Goal: Navigation & Orientation: Find specific page/section

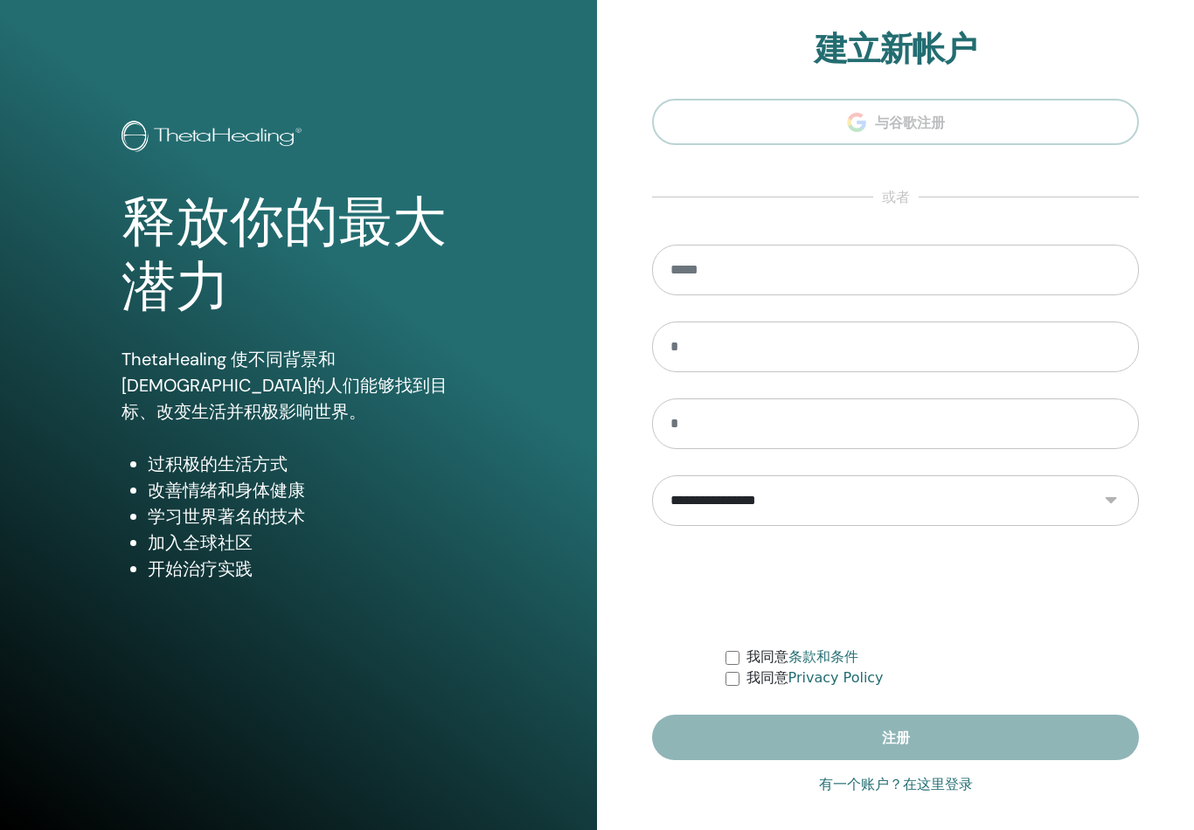
click at [987, 283] on input "email" at bounding box center [895, 270] width 487 height 51
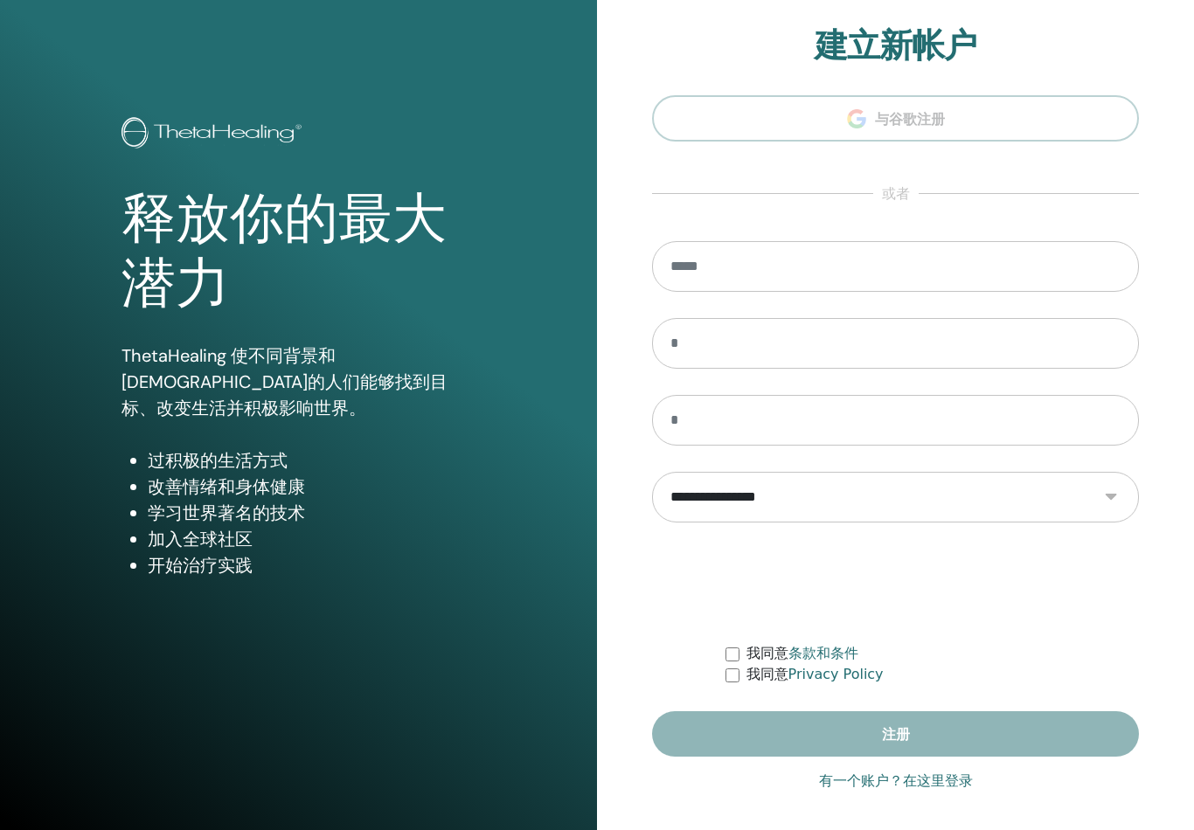
scroll to position [9, 0]
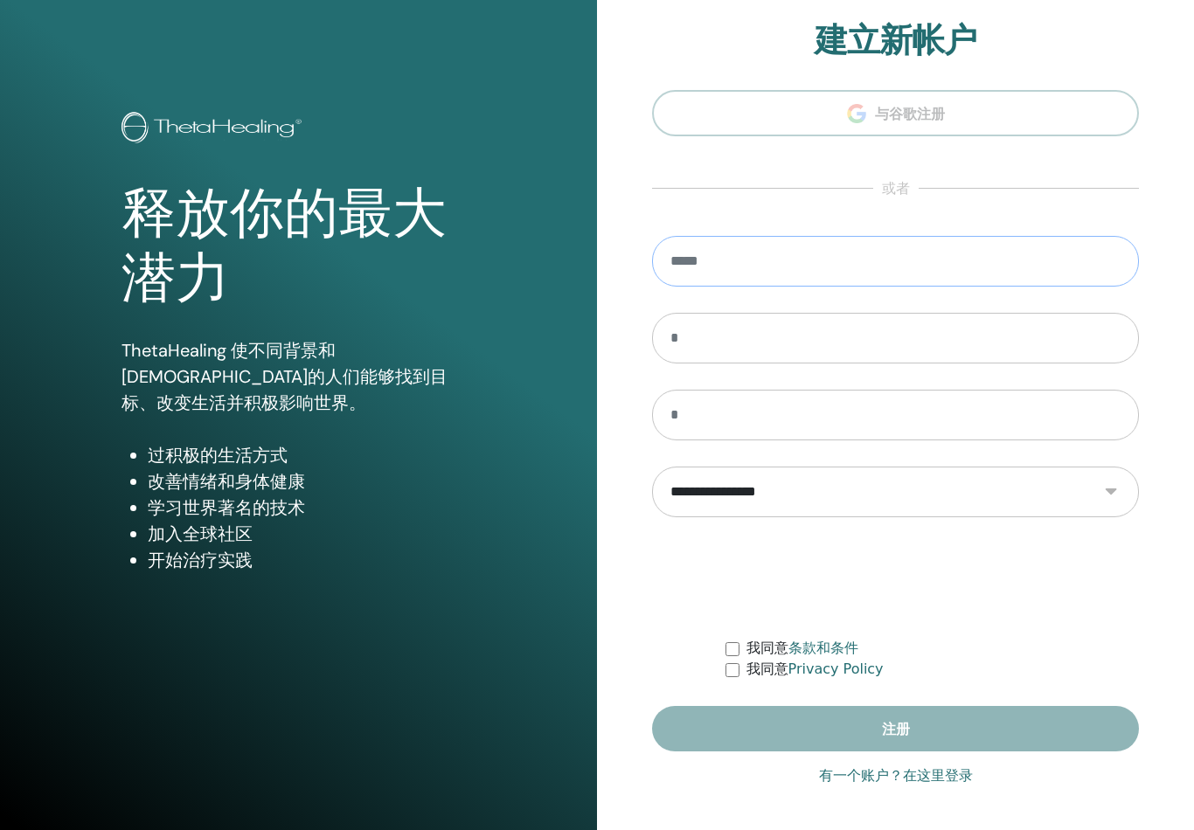
click at [1093, 274] on input "email" at bounding box center [895, 261] width 487 height 51
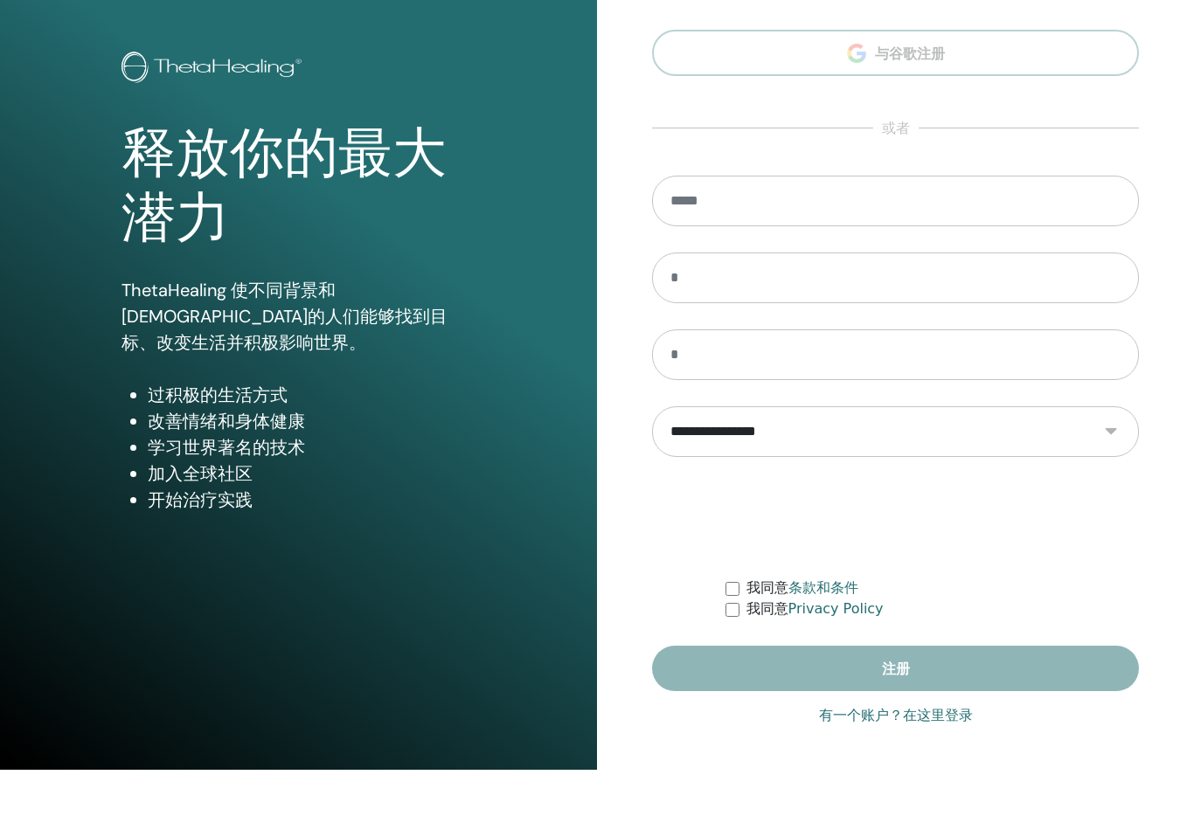
click at [948, 766] on link "有一个账户？在这里登录" at bounding box center [896, 776] width 154 height 21
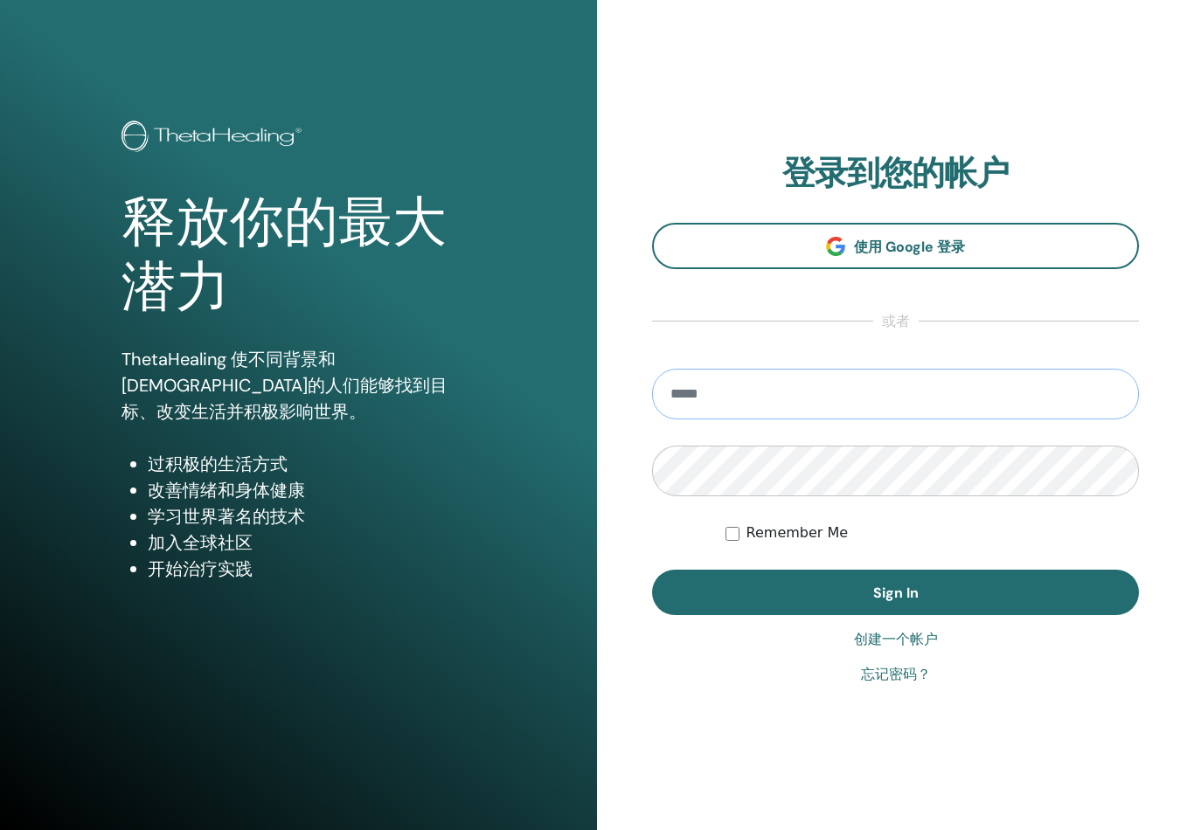
click at [1046, 385] on input "email" at bounding box center [895, 394] width 487 height 51
type input "**********"
click at [895, 593] on button "Sign In" at bounding box center [895, 592] width 487 height 45
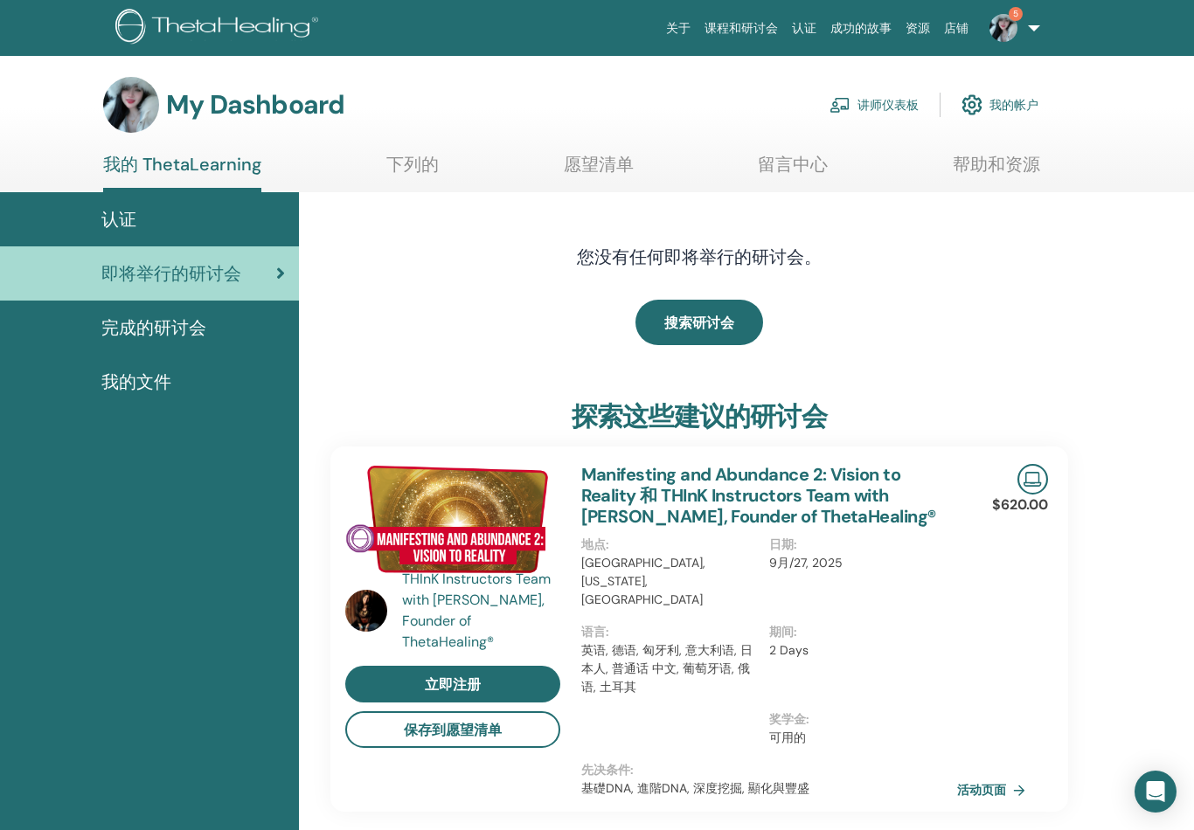
click at [918, 108] on link "讲师仪表板" at bounding box center [874, 105] width 89 height 38
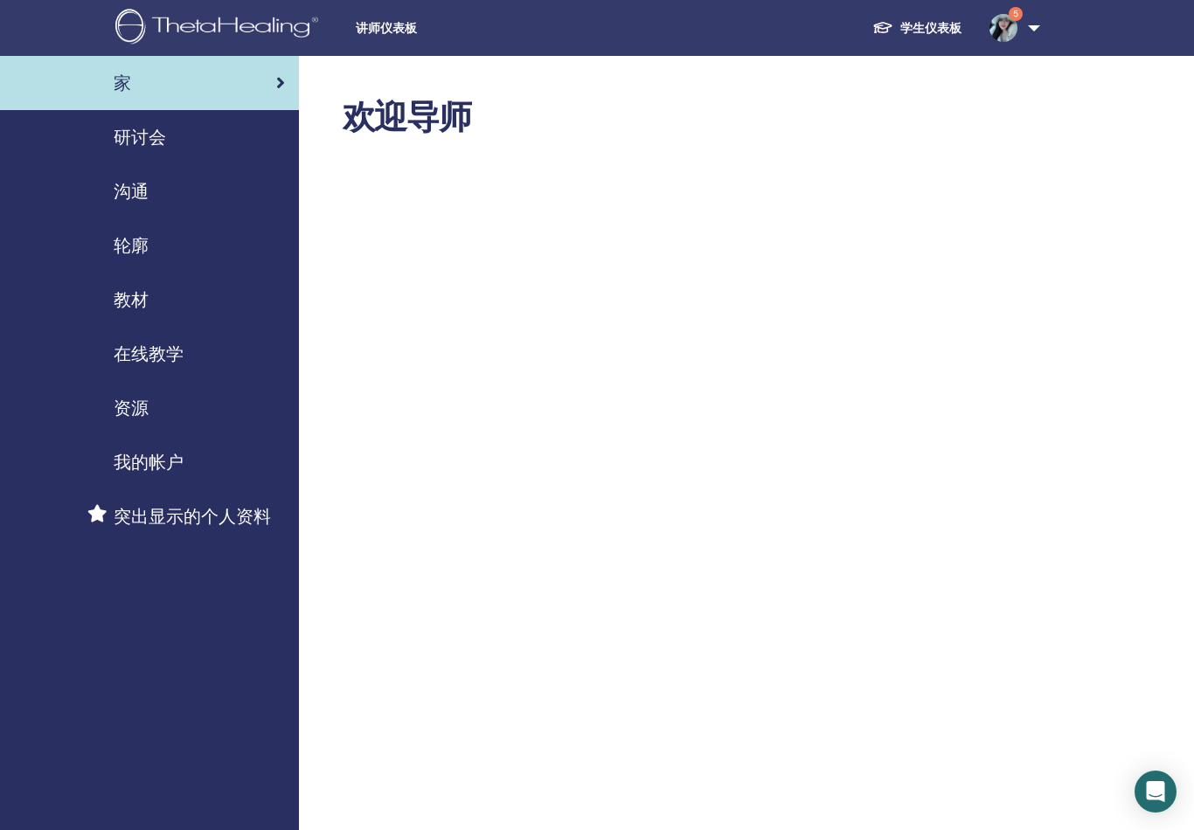
click at [144, 147] on span "研讨会" at bounding box center [140, 137] width 52 height 26
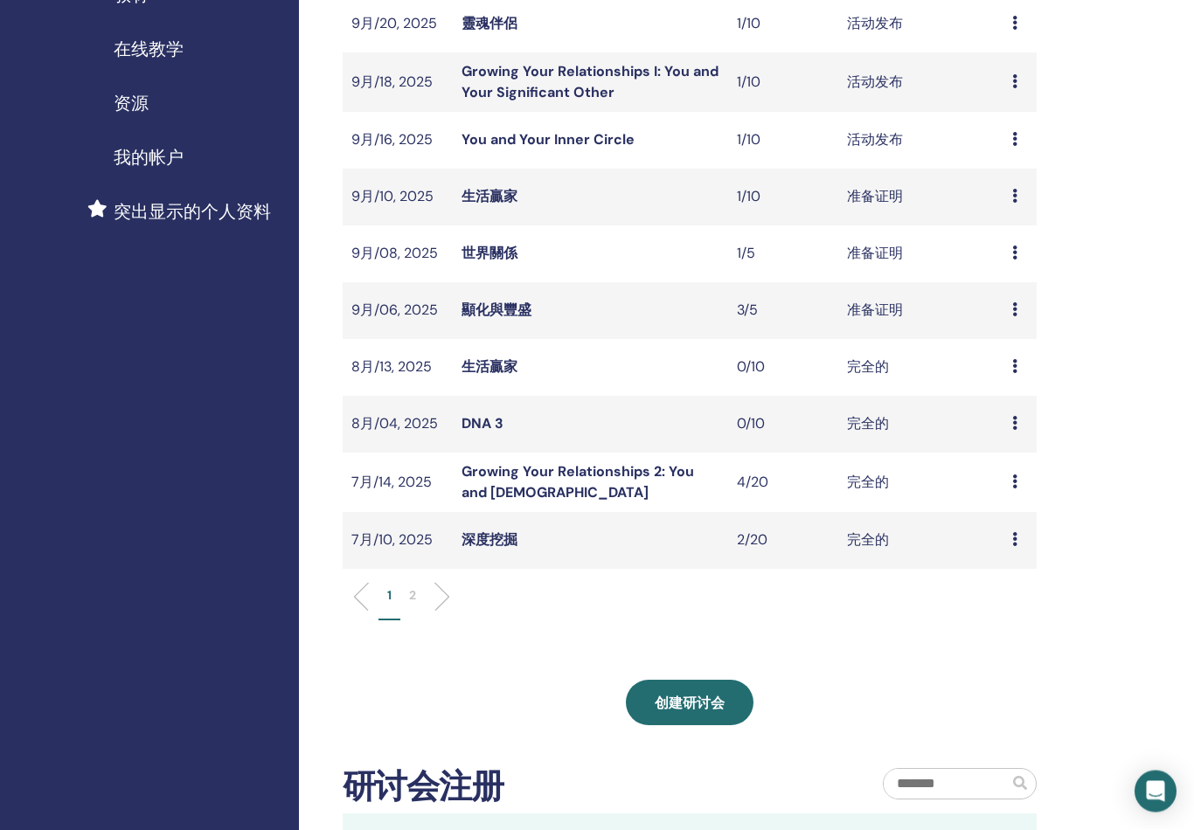
scroll to position [305, 0]
click at [684, 701] on span "创建研讨会" at bounding box center [690, 703] width 70 height 18
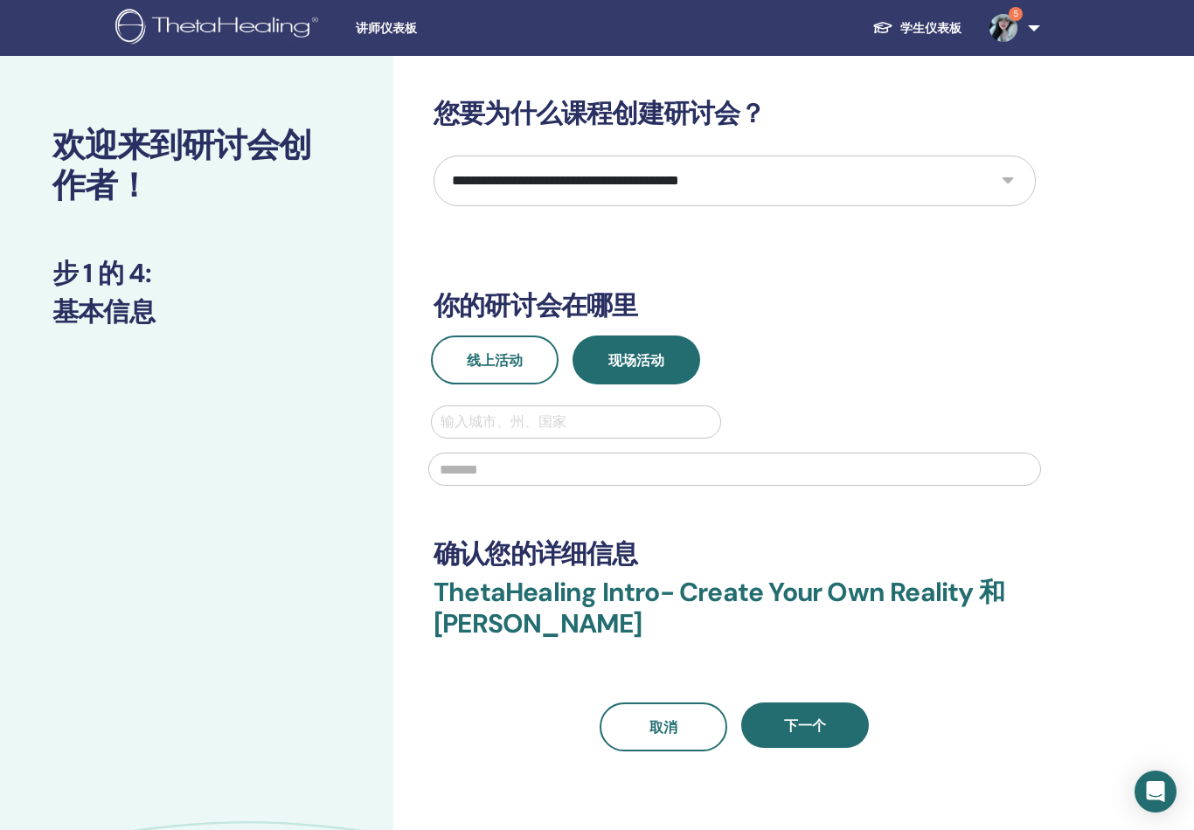
click at [482, 444] on div at bounding box center [735, 468] width 634 height 58
type input "**"
click at [492, 467] on input "text" at bounding box center [734, 469] width 613 height 33
click at [577, 478] on input "text" at bounding box center [734, 469] width 613 height 33
type input "*******"
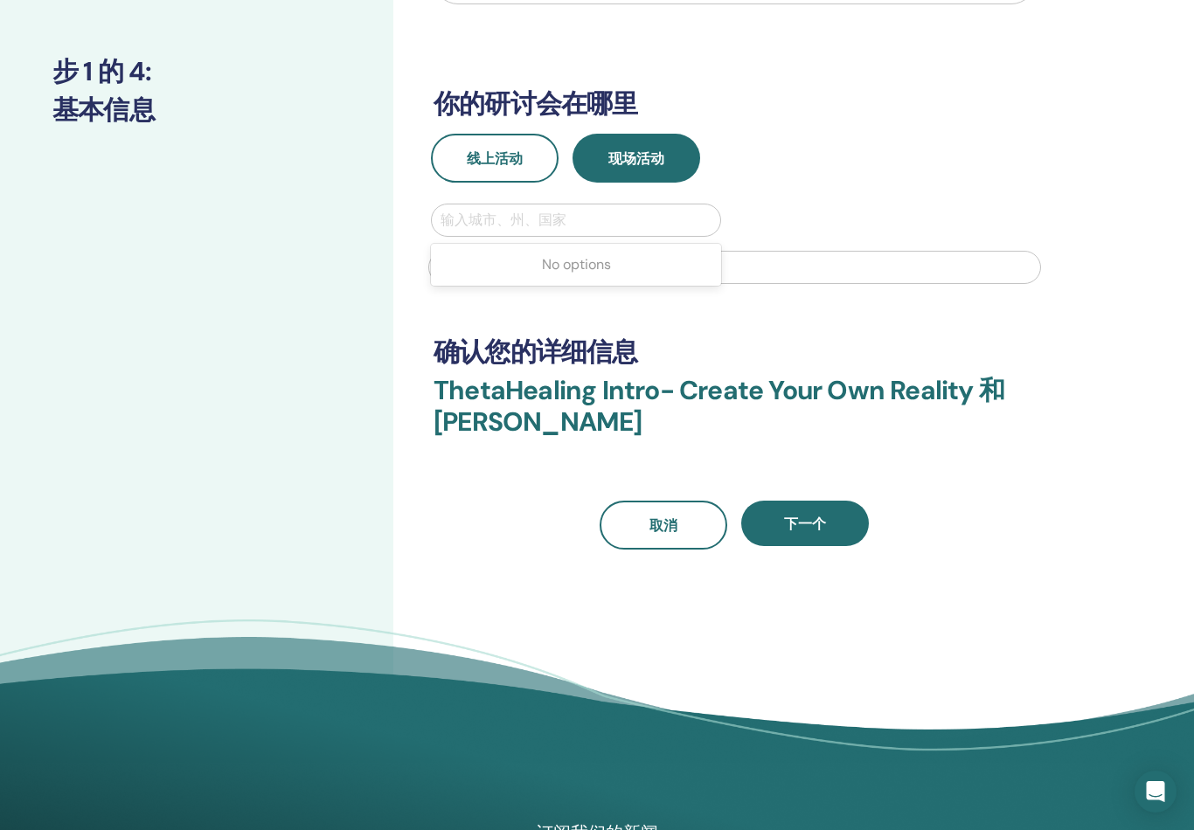
scroll to position [143, 0]
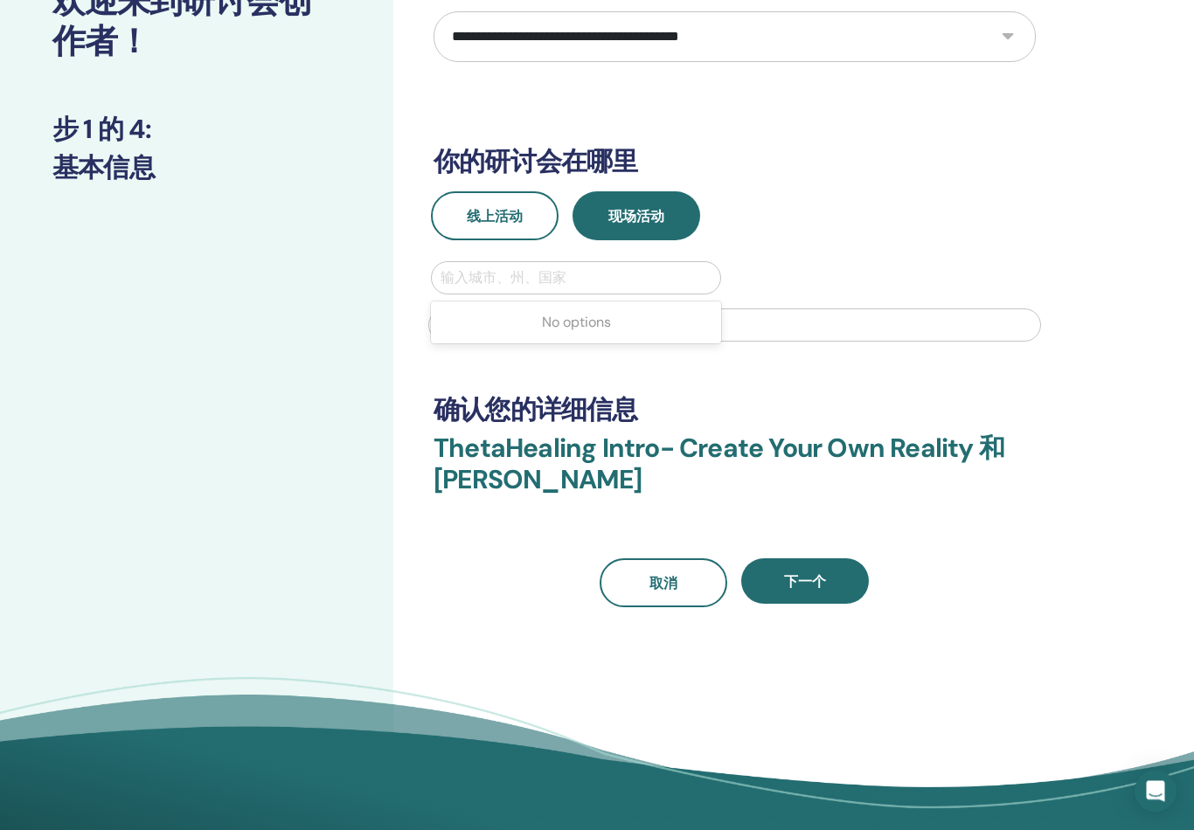
click at [454, 343] on div "No options" at bounding box center [576, 323] width 290 height 42
click at [462, 304] on div "*******" at bounding box center [735, 324] width 634 height 58
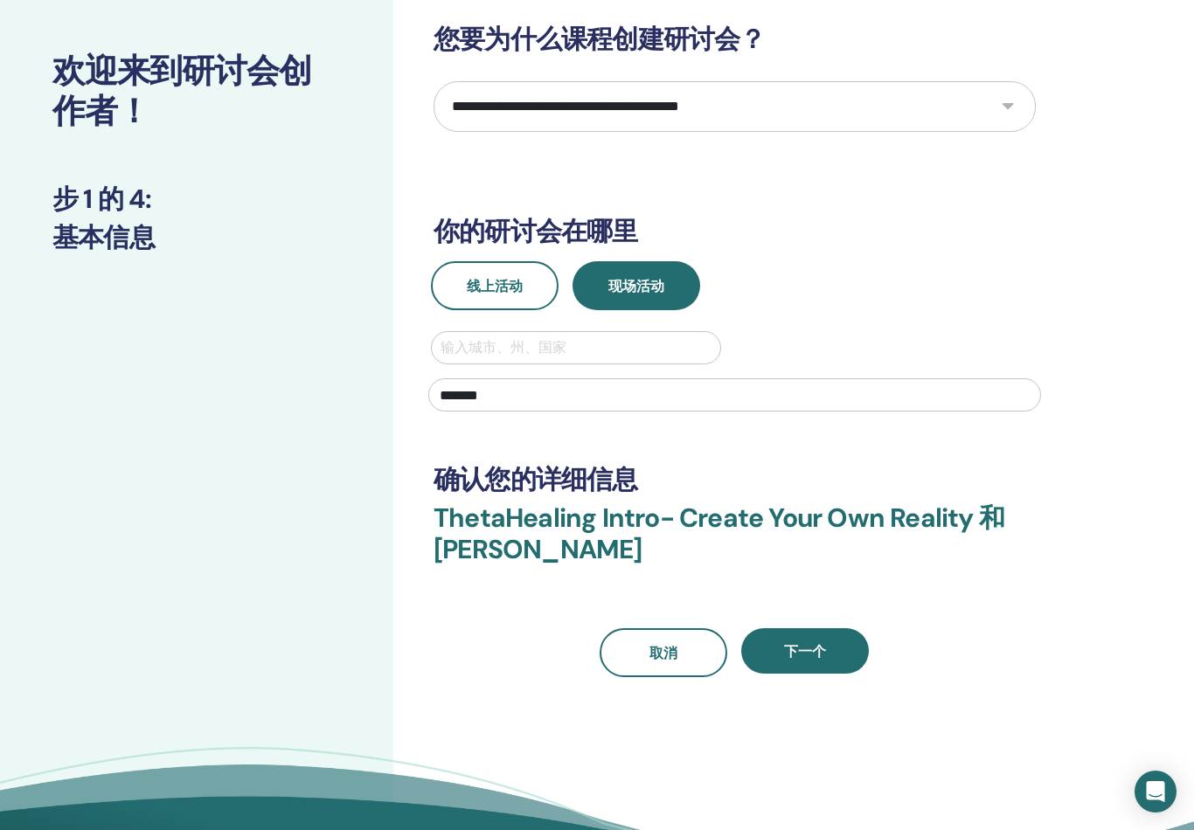
scroll to position [0, 0]
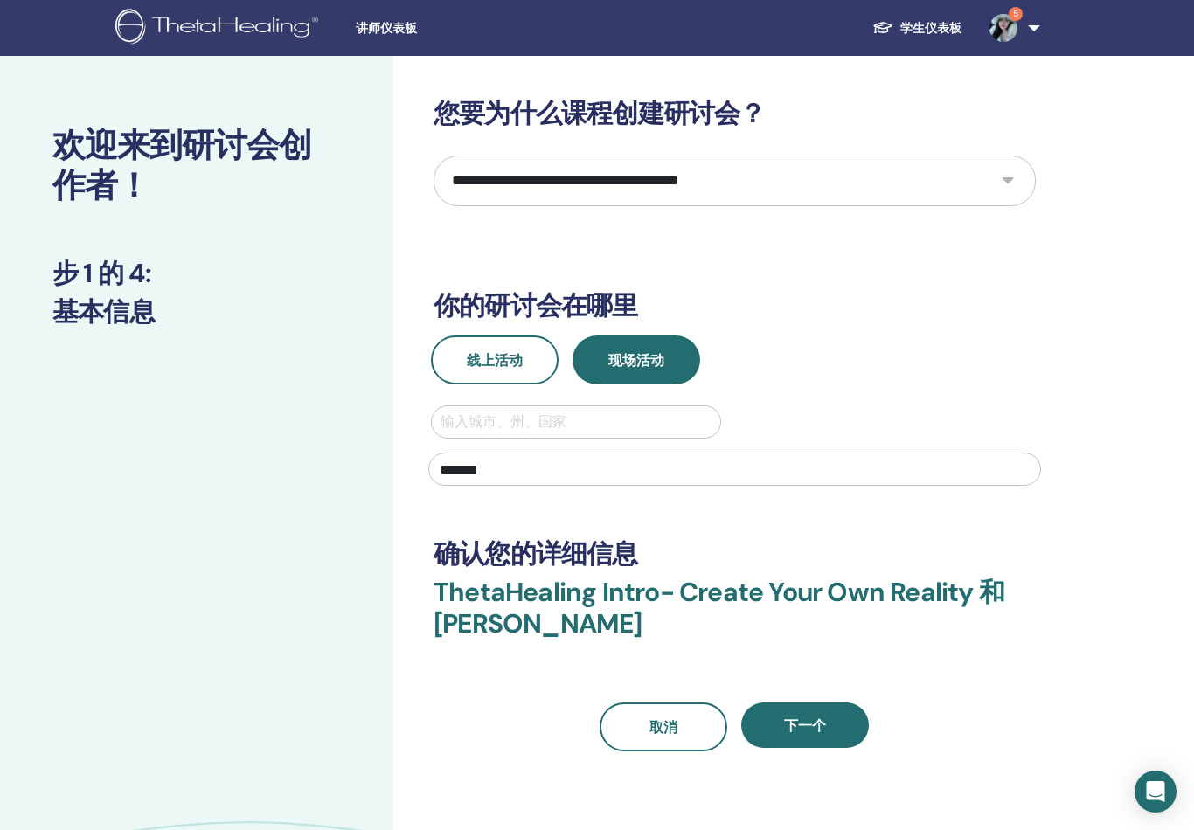
click at [213, 585] on div "欢迎来到研讨会创作者！ 步 1 的 4 : 基本信息" at bounding box center [196, 526] width 393 height 941
click at [1010, 37] on img at bounding box center [1003, 28] width 28 height 28
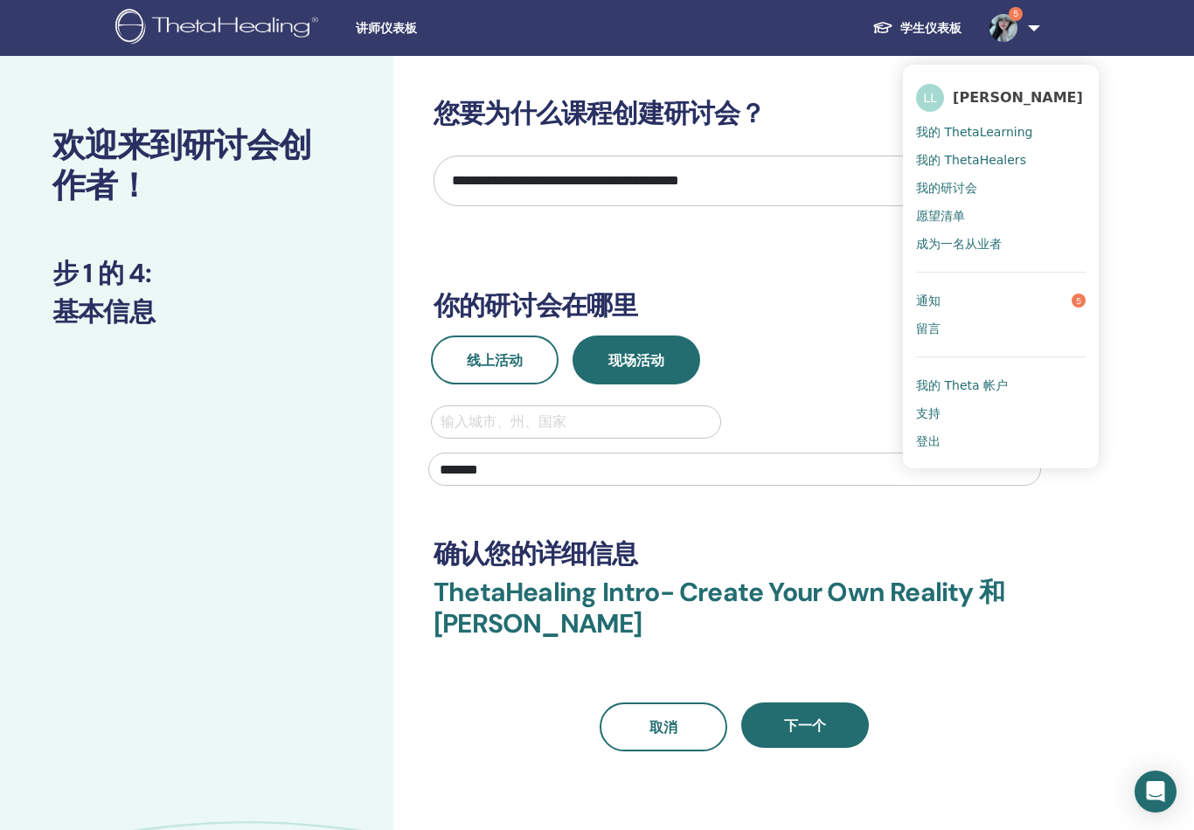
click at [1010, 137] on span "我的 ThetaLearning" at bounding box center [974, 132] width 116 height 16
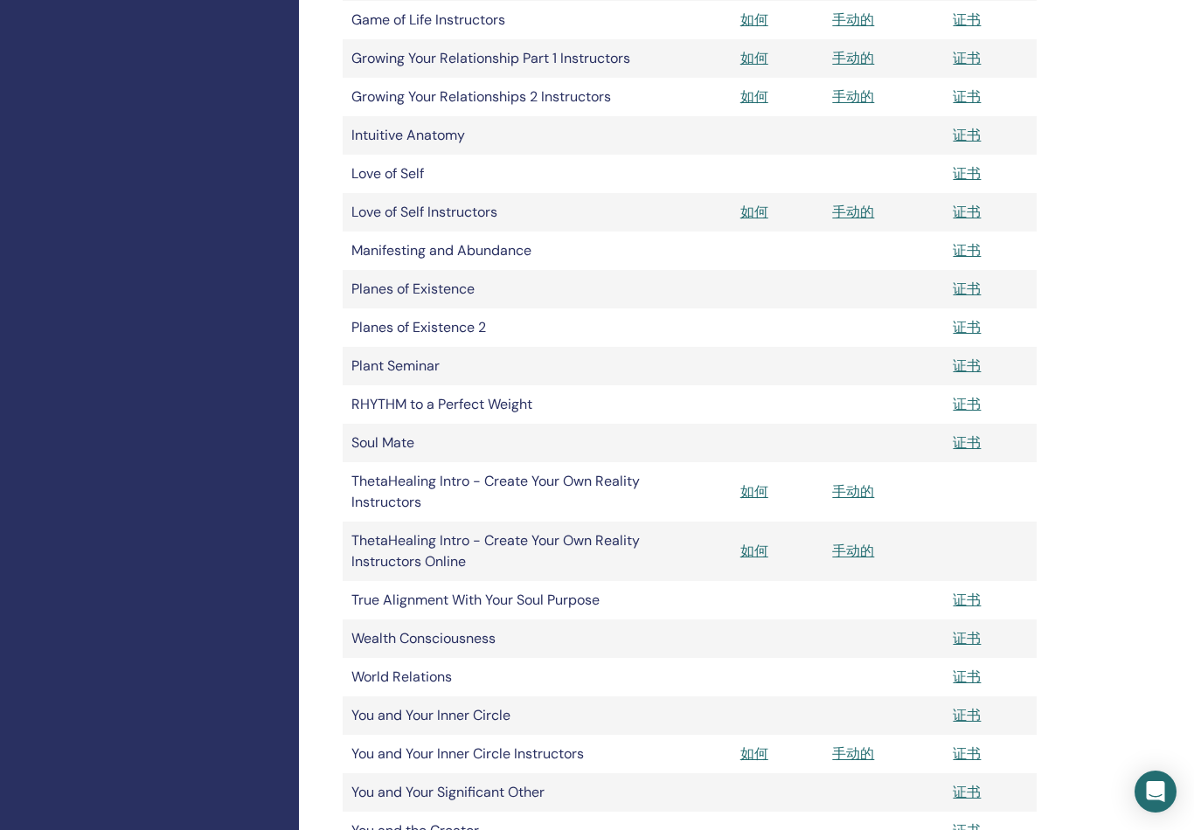
scroll to position [826, 0]
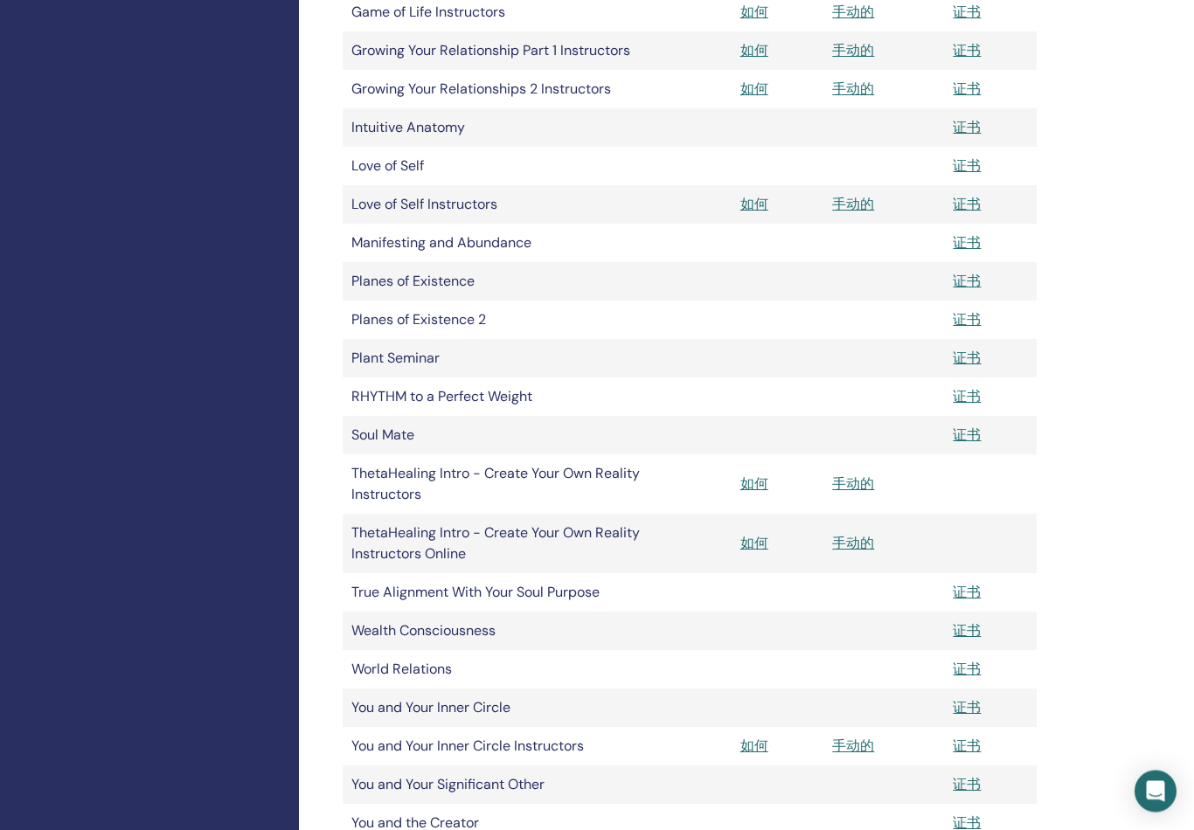
click at [517, 407] on td "RHYTHM to a Perfect Weight" at bounding box center [500, 397] width 315 height 38
click at [510, 398] on td "RHYTHM to a Perfect Weight" at bounding box center [500, 397] width 315 height 38
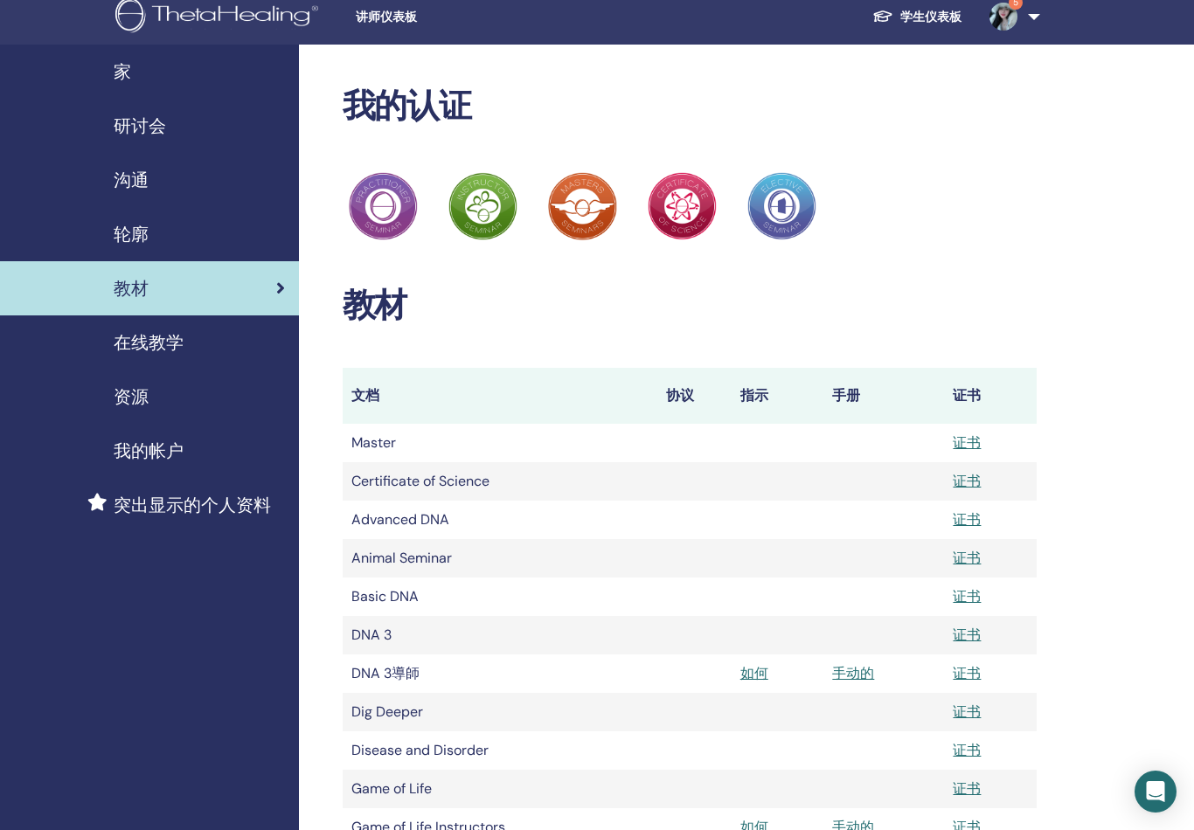
scroll to position [0, 0]
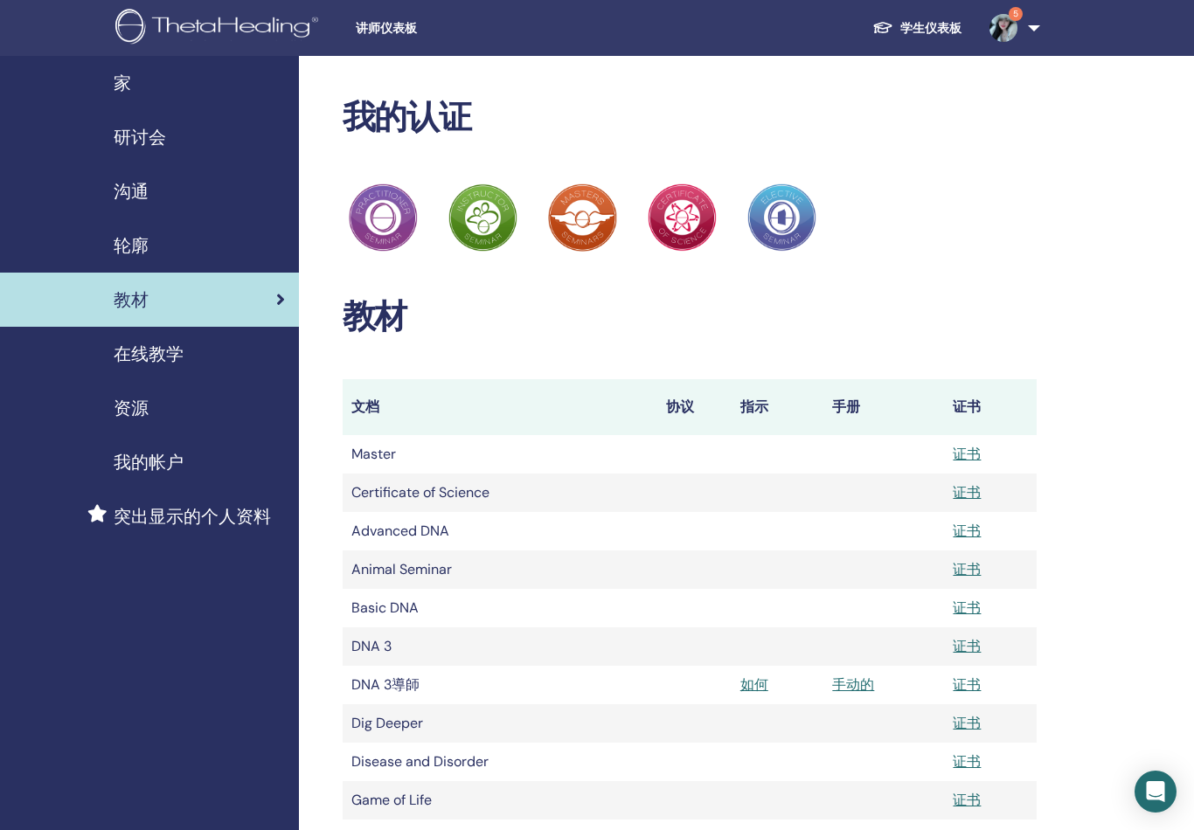
click at [118, 358] on span "在线教学" at bounding box center [149, 354] width 70 height 26
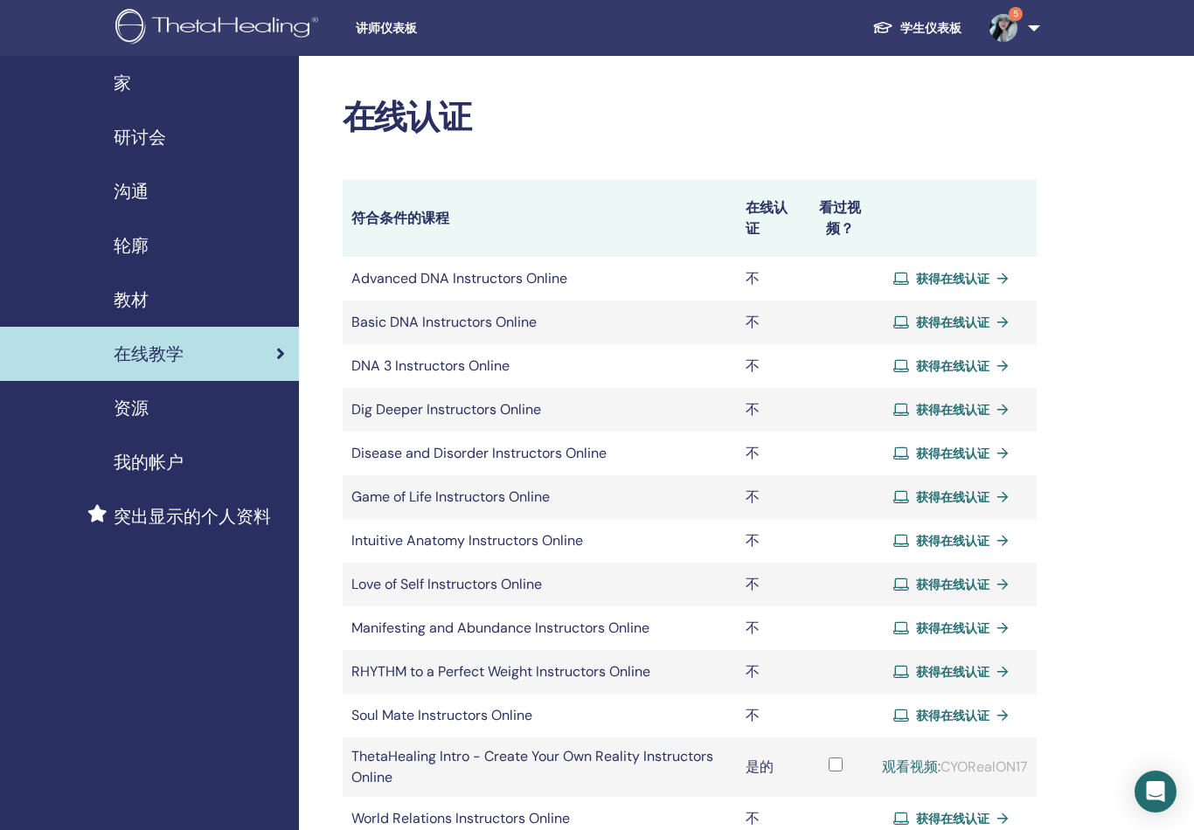
click at [116, 400] on span "资源" at bounding box center [131, 408] width 35 height 26
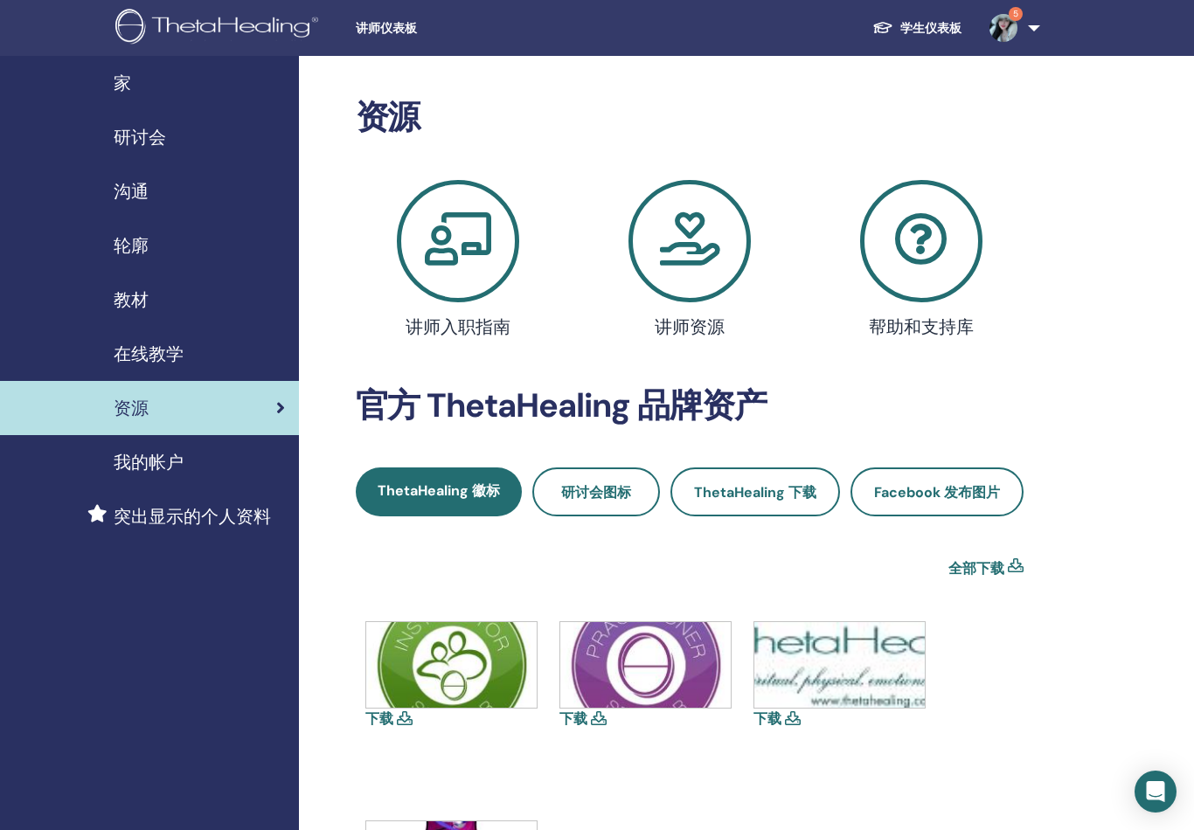
click at [692, 243] on icon at bounding box center [689, 241] width 122 height 122
click at [706, 259] on icon at bounding box center [689, 241] width 122 height 122
click at [119, 308] on span "教材" at bounding box center [131, 300] width 35 height 26
click at [123, 303] on span "教材" at bounding box center [131, 300] width 35 height 26
click at [118, 295] on span "教材" at bounding box center [131, 300] width 35 height 26
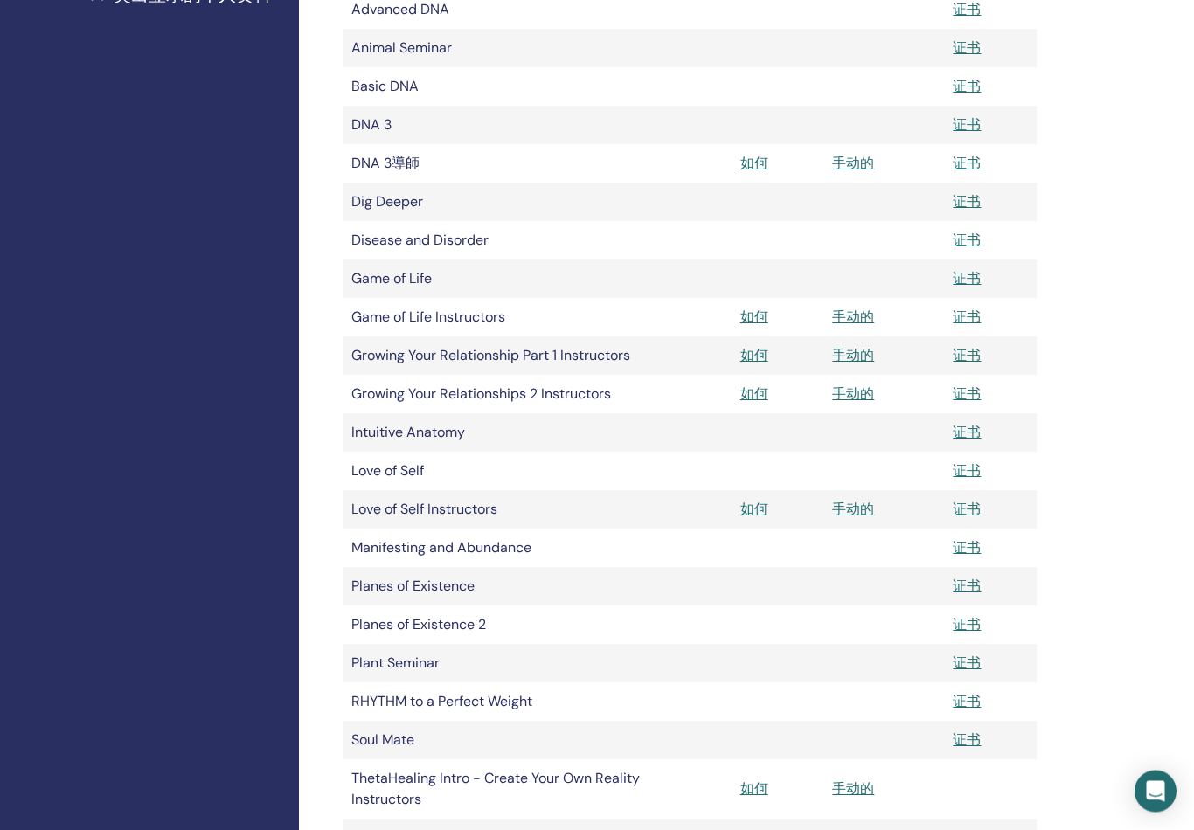
scroll to position [521, 0]
click at [857, 166] on link "手动的" at bounding box center [853, 164] width 42 height 18
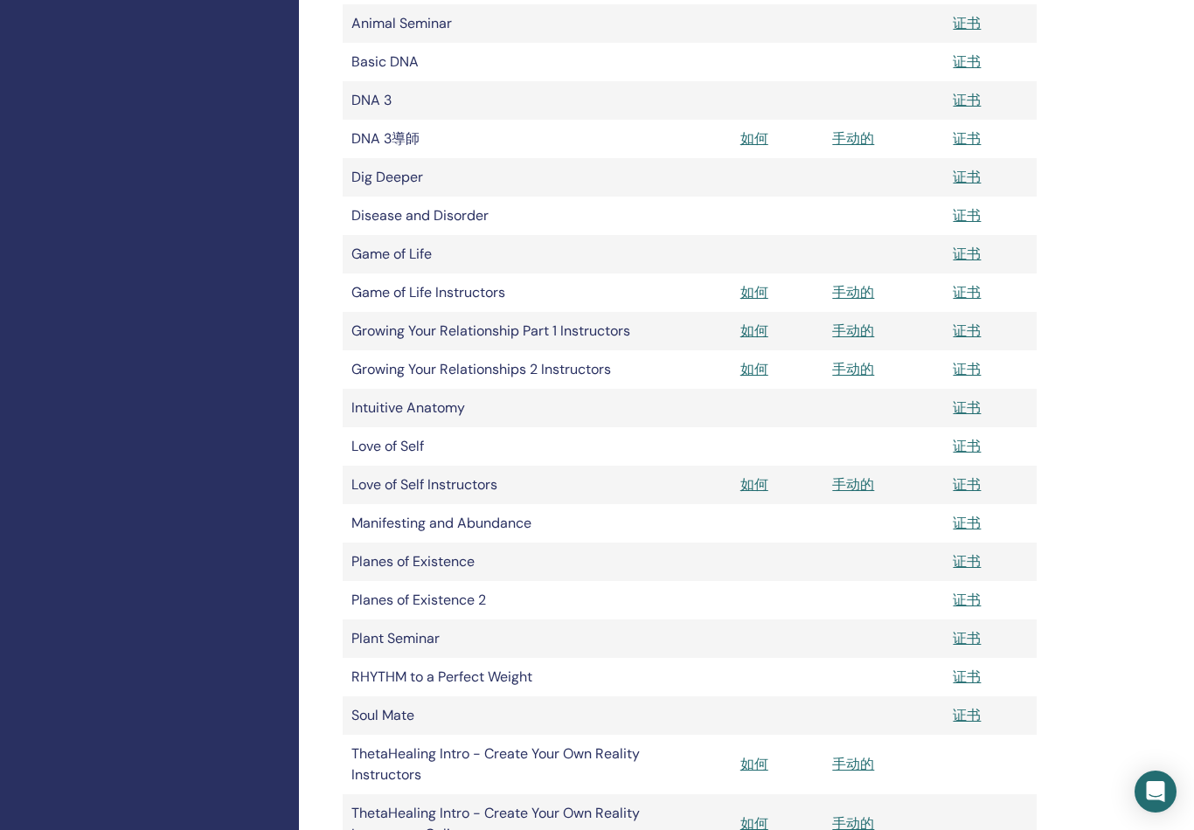
scroll to position [548, 0]
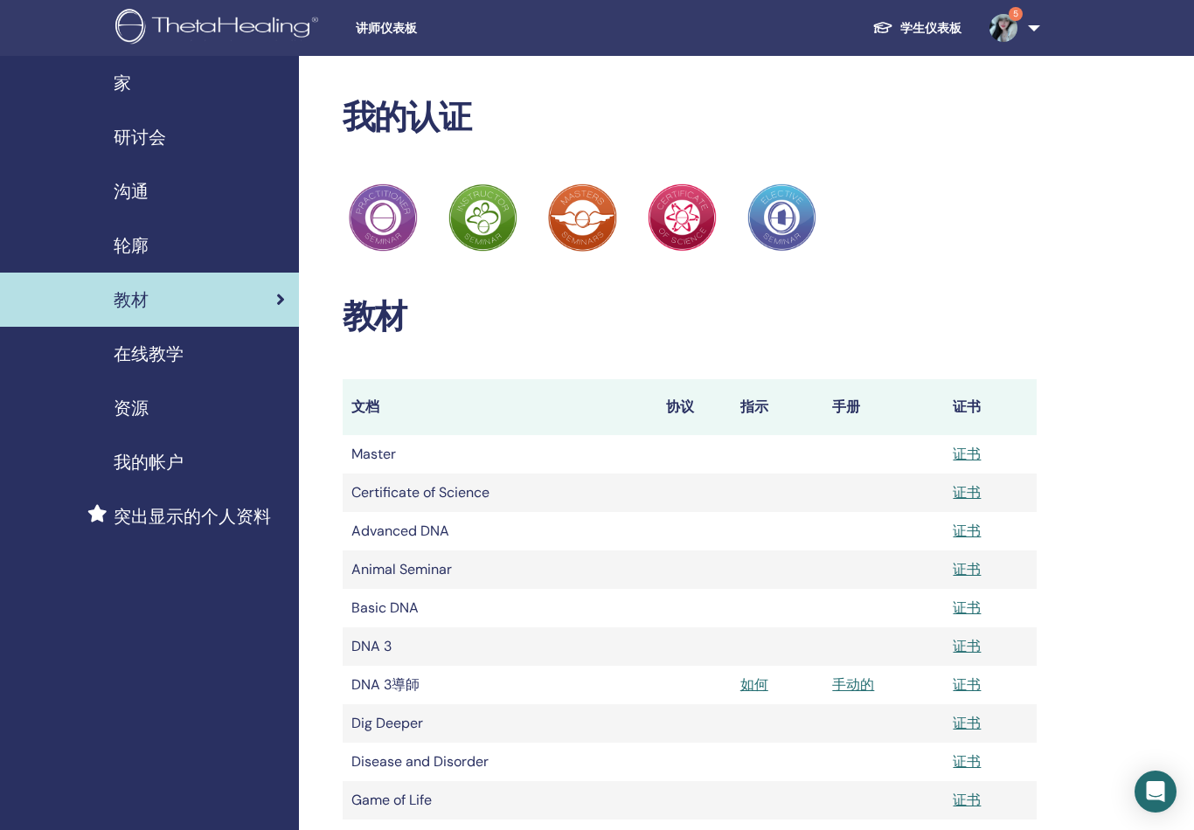
scroll to position [548, 0]
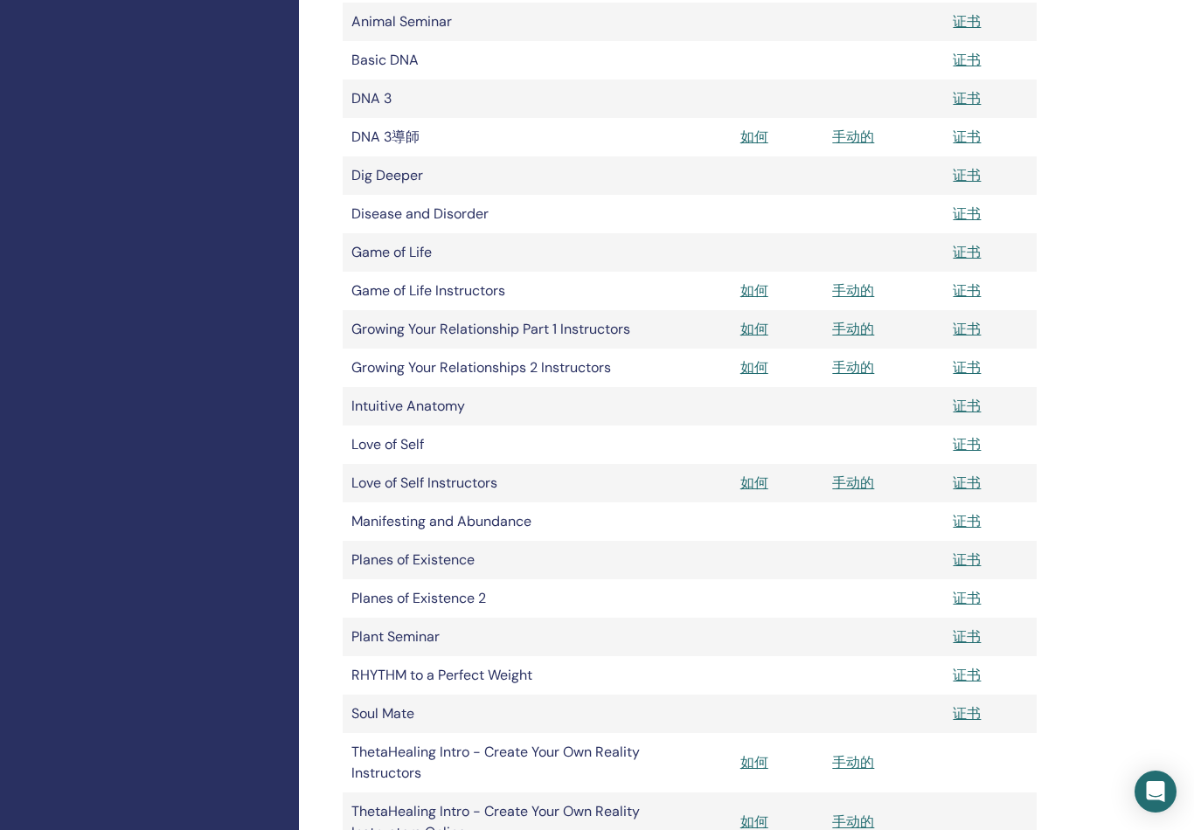
click at [753, 288] on link "如何" at bounding box center [754, 290] width 28 height 18
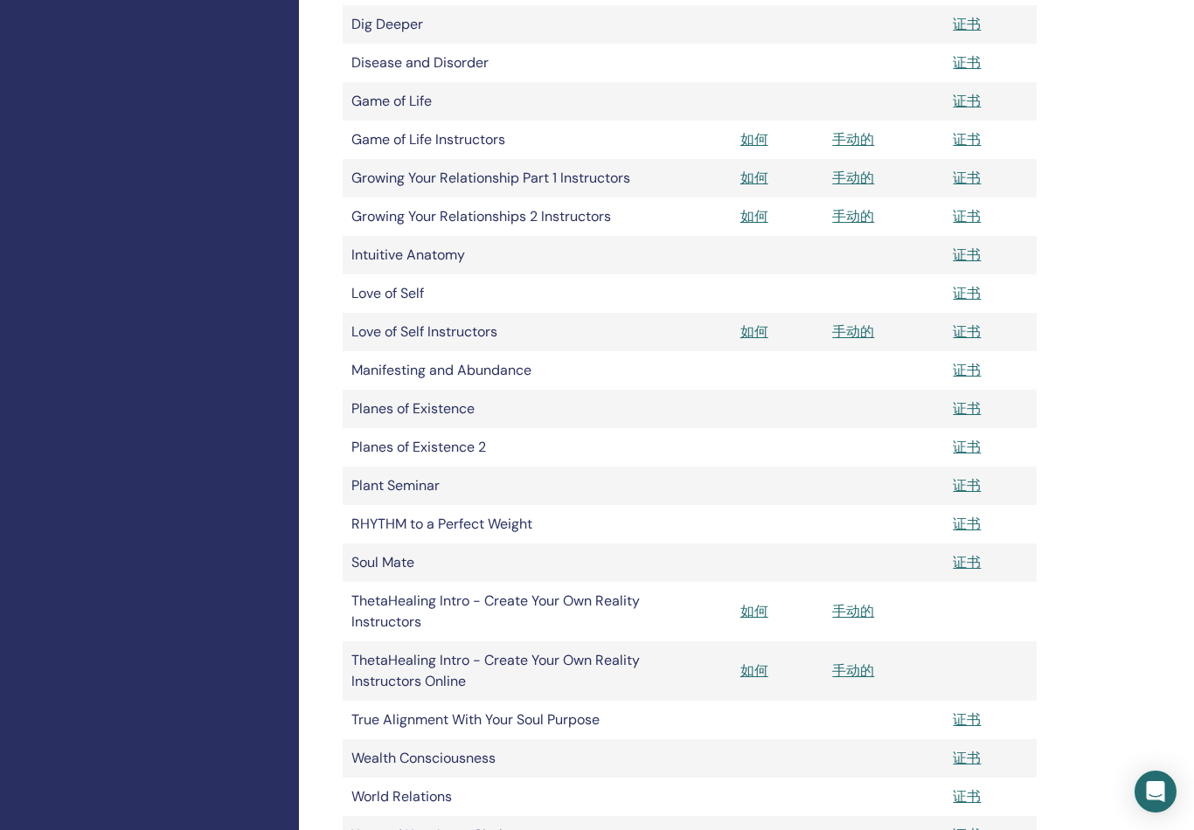
scroll to position [700, 0]
click at [498, 524] on td "RHYTHM to a Perfect Weight" at bounding box center [500, 523] width 315 height 38
click at [969, 524] on link "证书" at bounding box center [967, 523] width 28 height 18
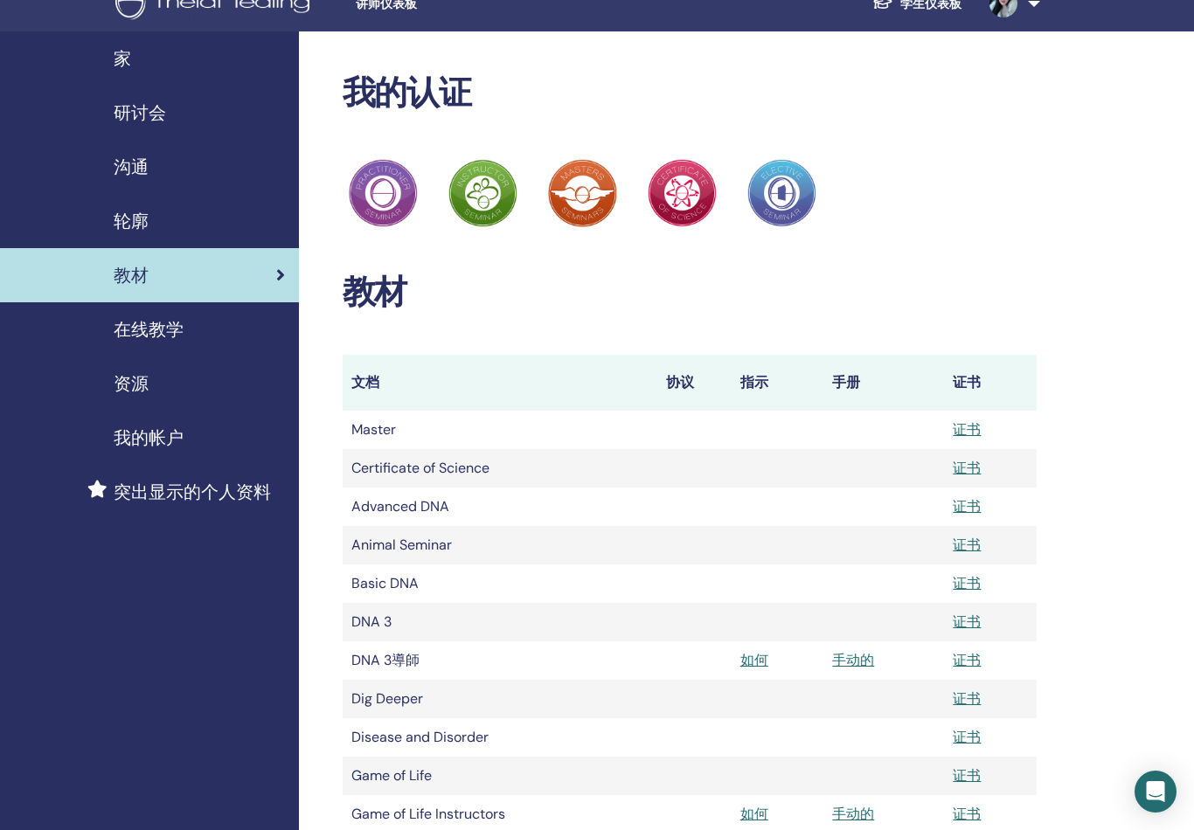
scroll to position [20, 0]
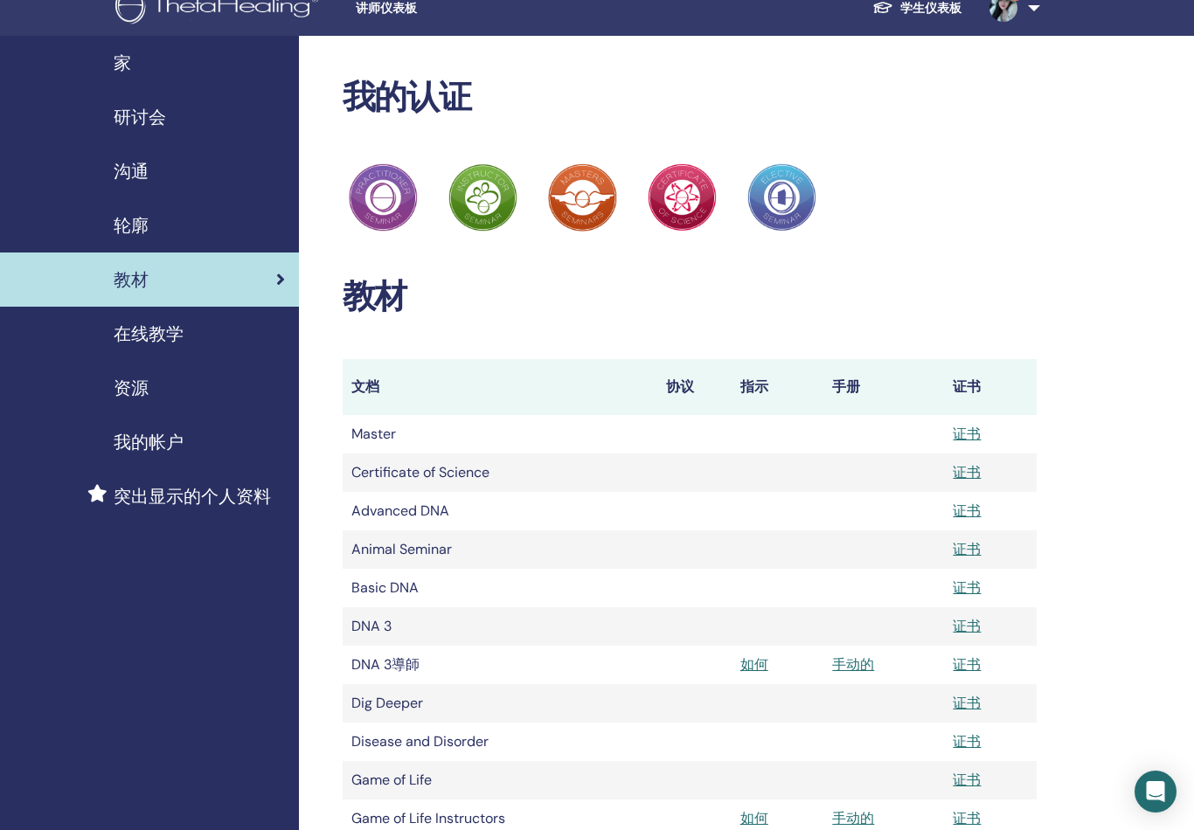
click at [847, 386] on th "手册" at bounding box center [883, 387] width 121 height 56
click at [850, 385] on th "手册" at bounding box center [883, 387] width 121 height 56
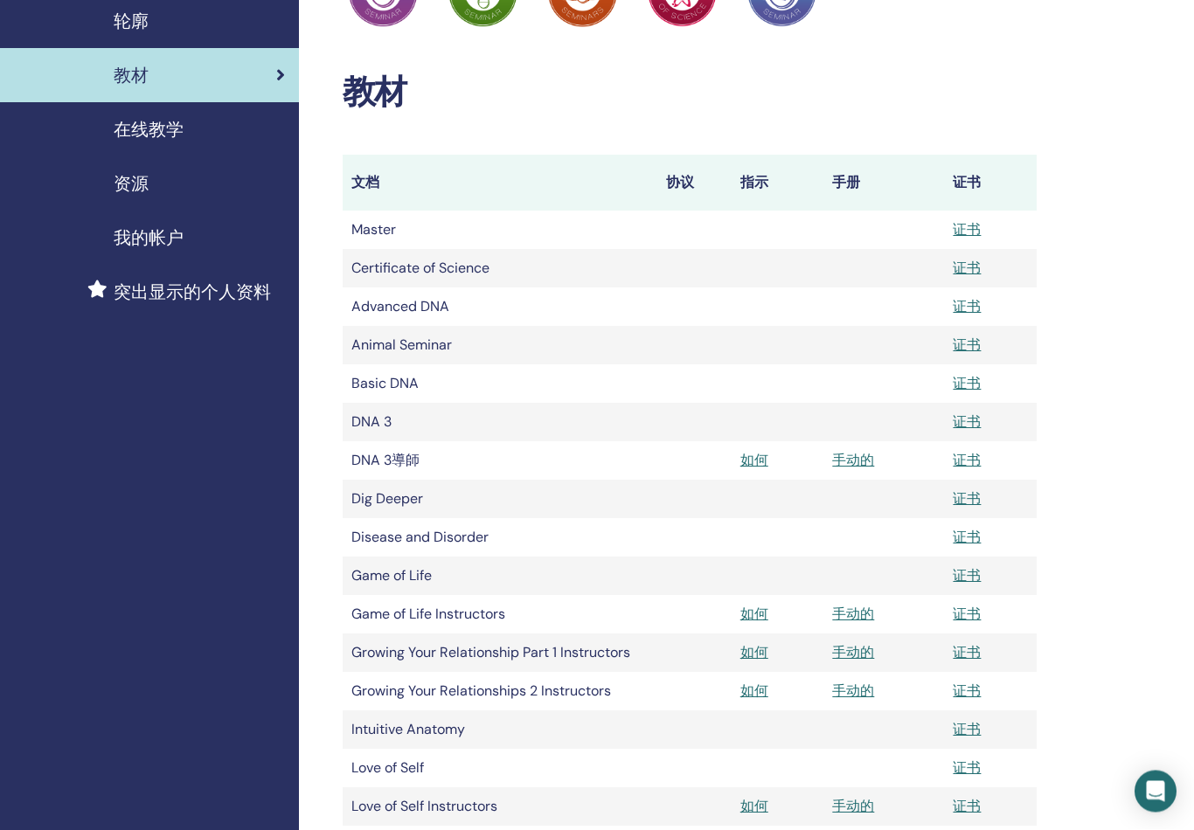
scroll to position [225, 0]
click at [185, 187] on div "资源" at bounding box center [149, 183] width 271 height 26
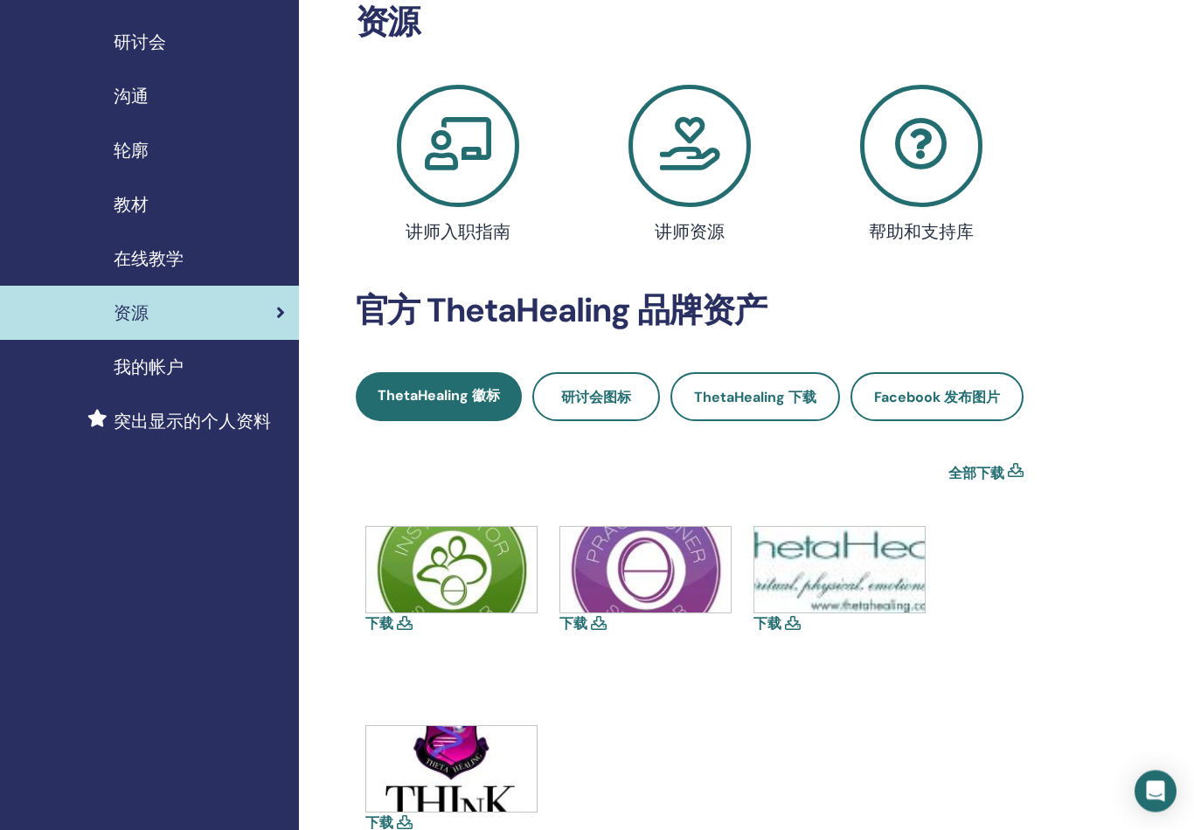
scroll to position [77, 0]
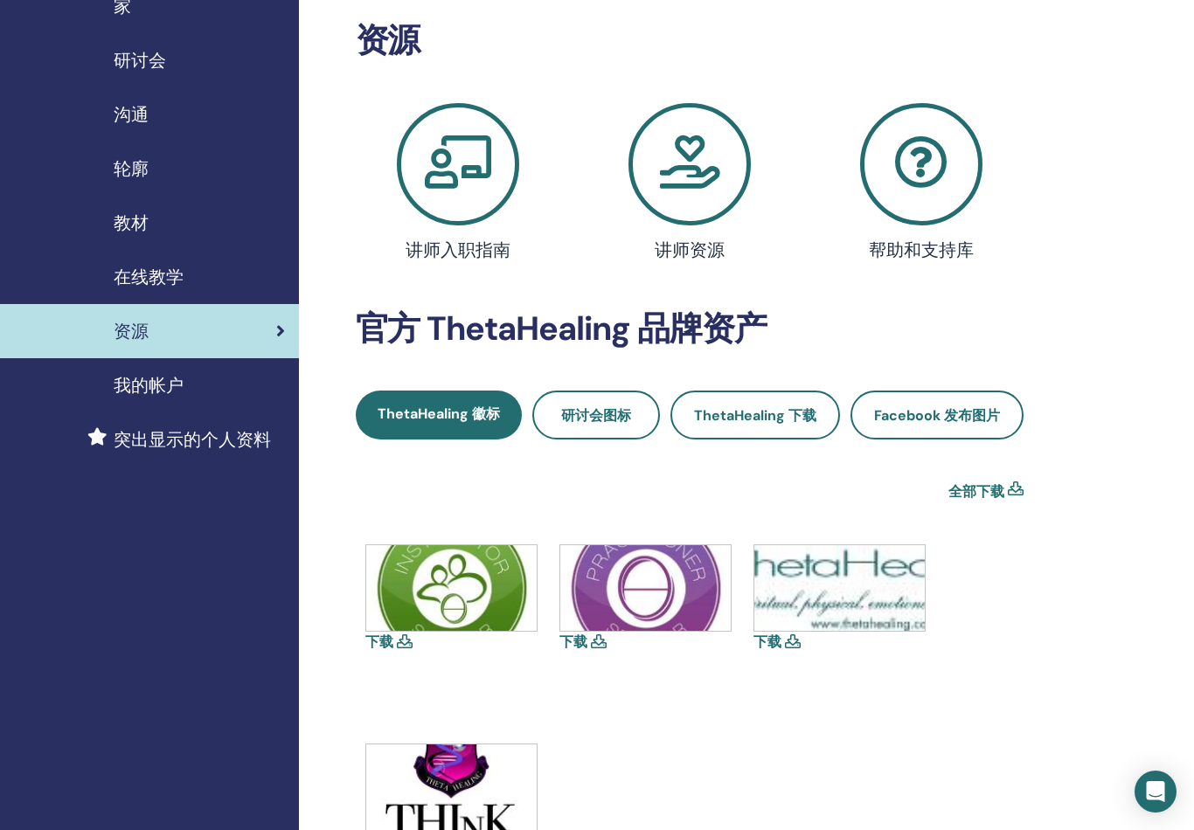
click at [733, 164] on icon at bounding box center [689, 164] width 122 height 122
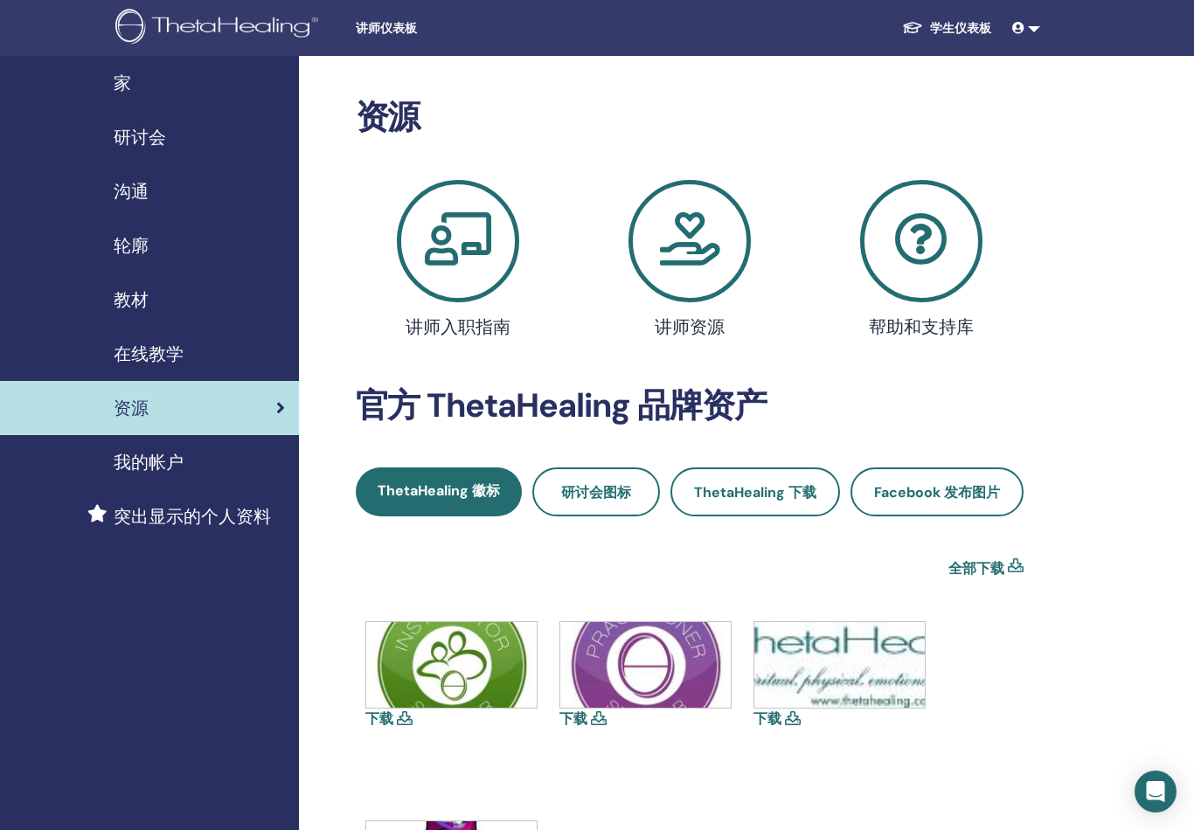
scroll to position [77, 0]
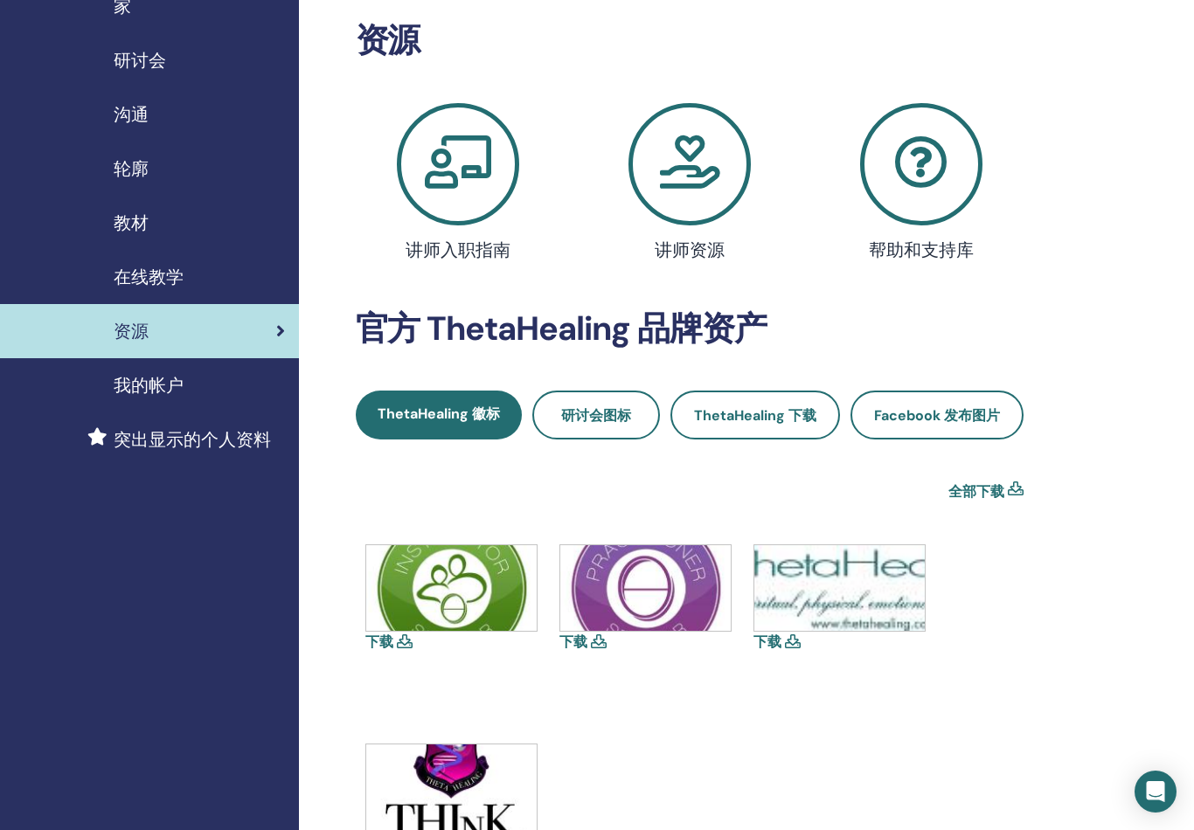
click at [222, 397] on div "我的帐户" at bounding box center [149, 385] width 271 height 26
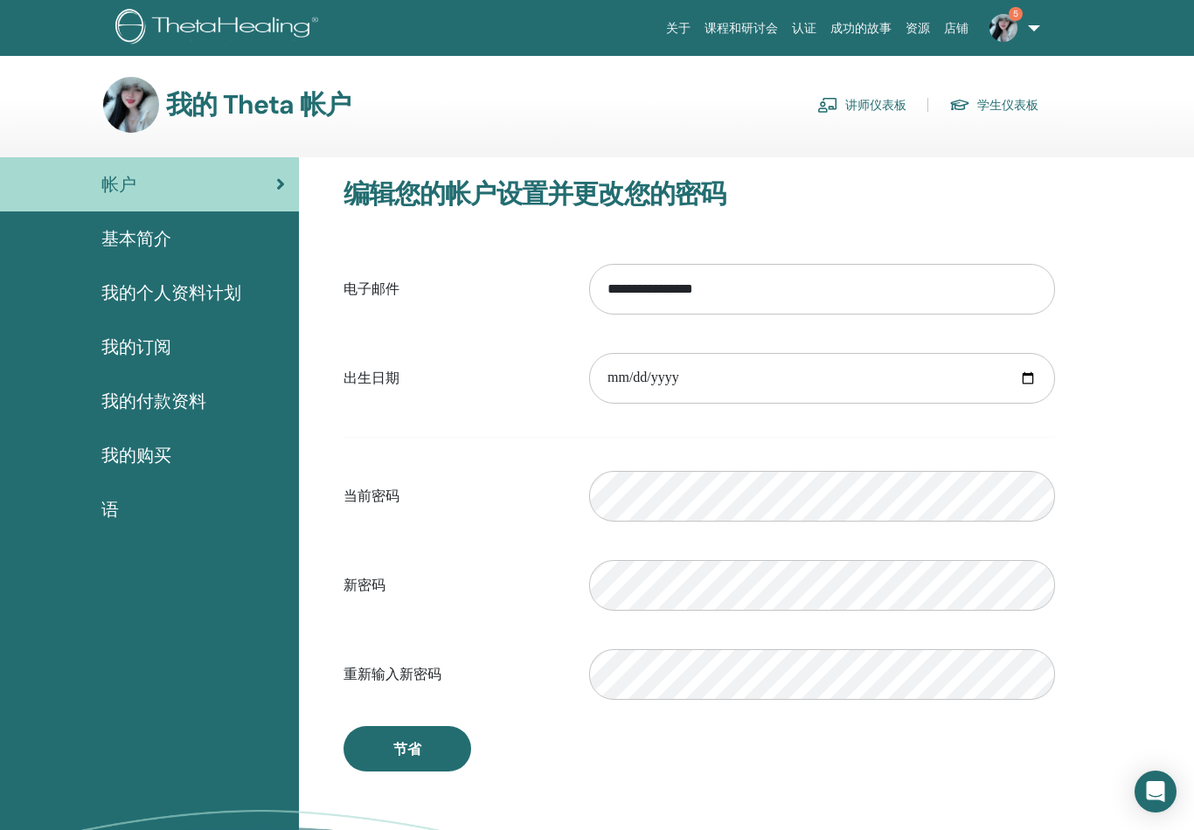
click at [216, 401] on div "我的付款资料" at bounding box center [149, 401] width 271 height 26
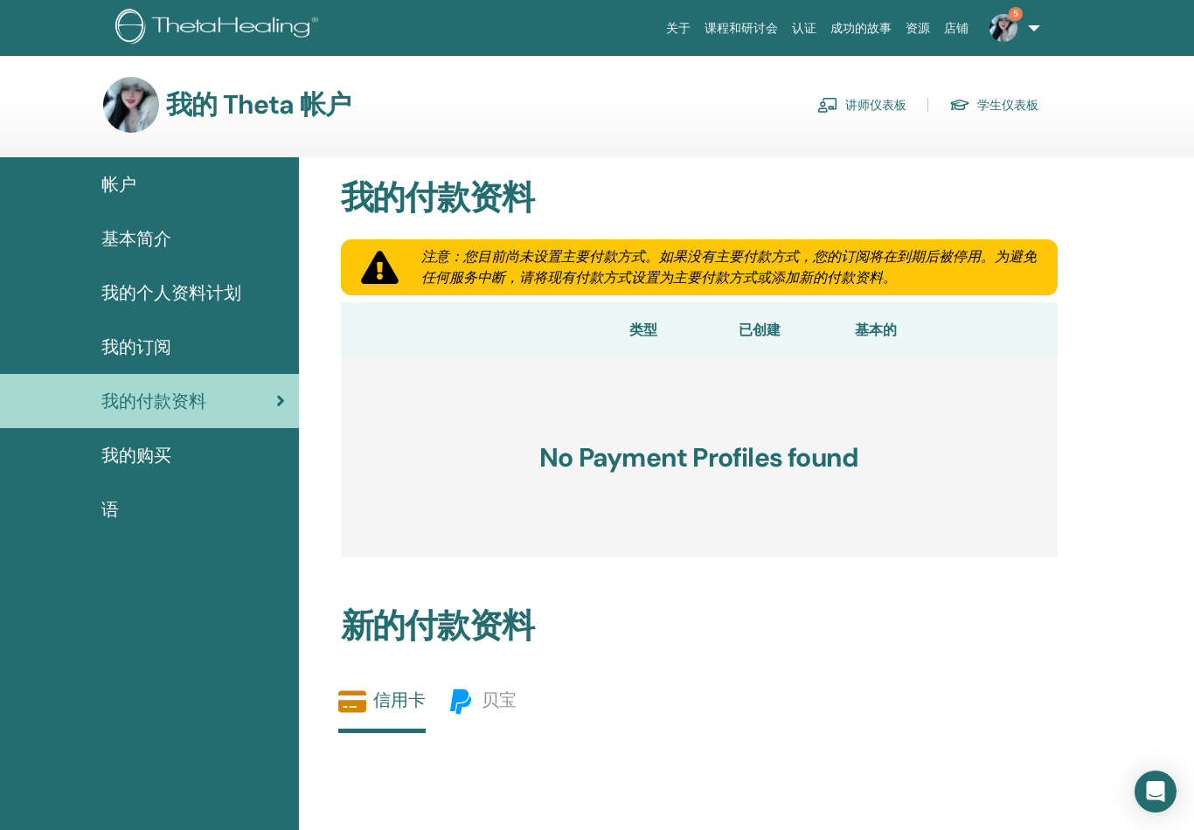
click at [219, 456] on div "我的购买" at bounding box center [149, 455] width 271 height 26
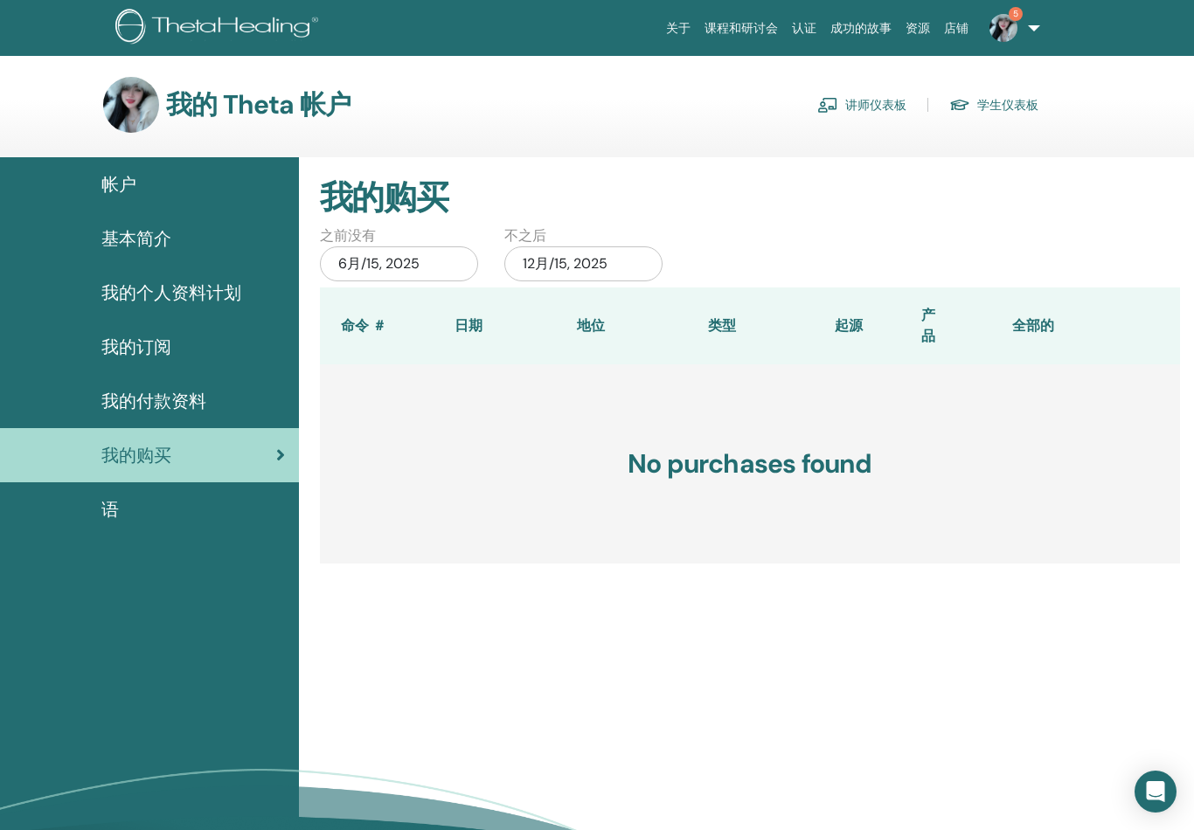
click at [871, 101] on link "讲师仪表板" at bounding box center [861, 105] width 89 height 28
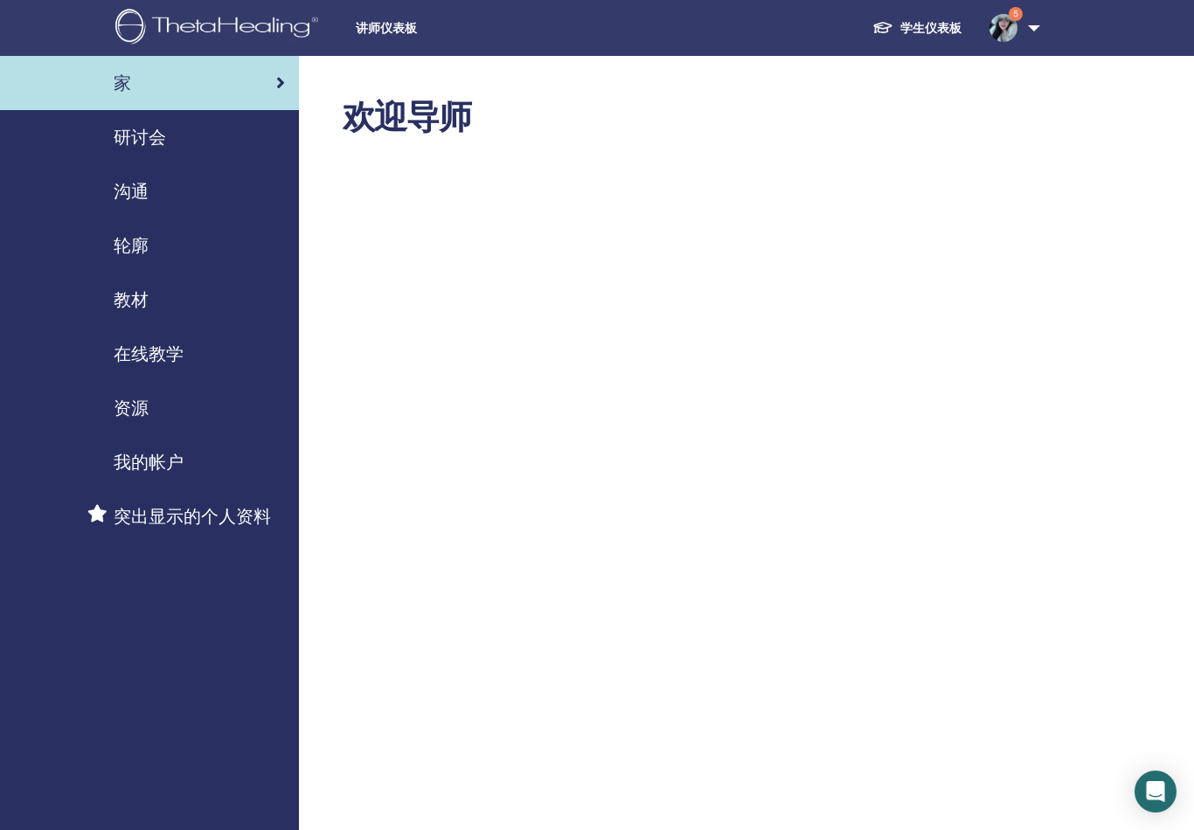
scroll to position [23, 0]
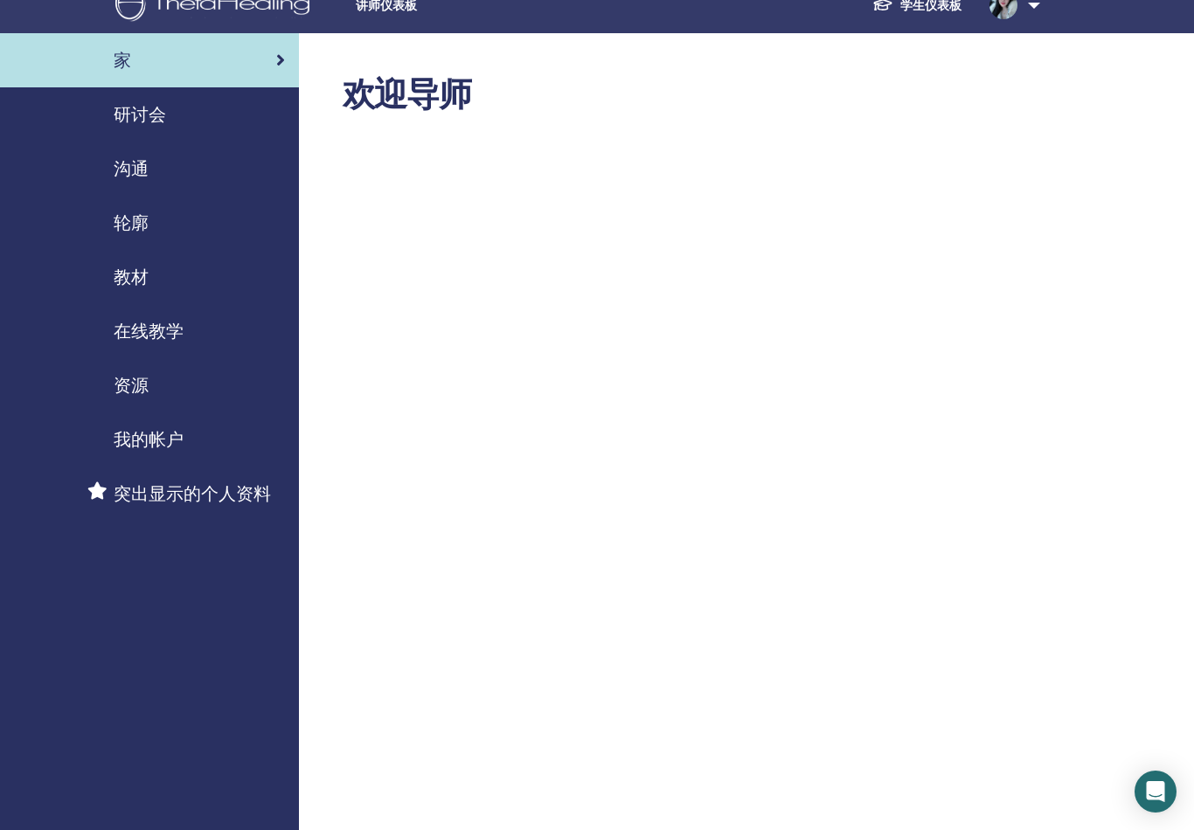
click at [152, 277] on div "教材" at bounding box center [149, 277] width 271 height 26
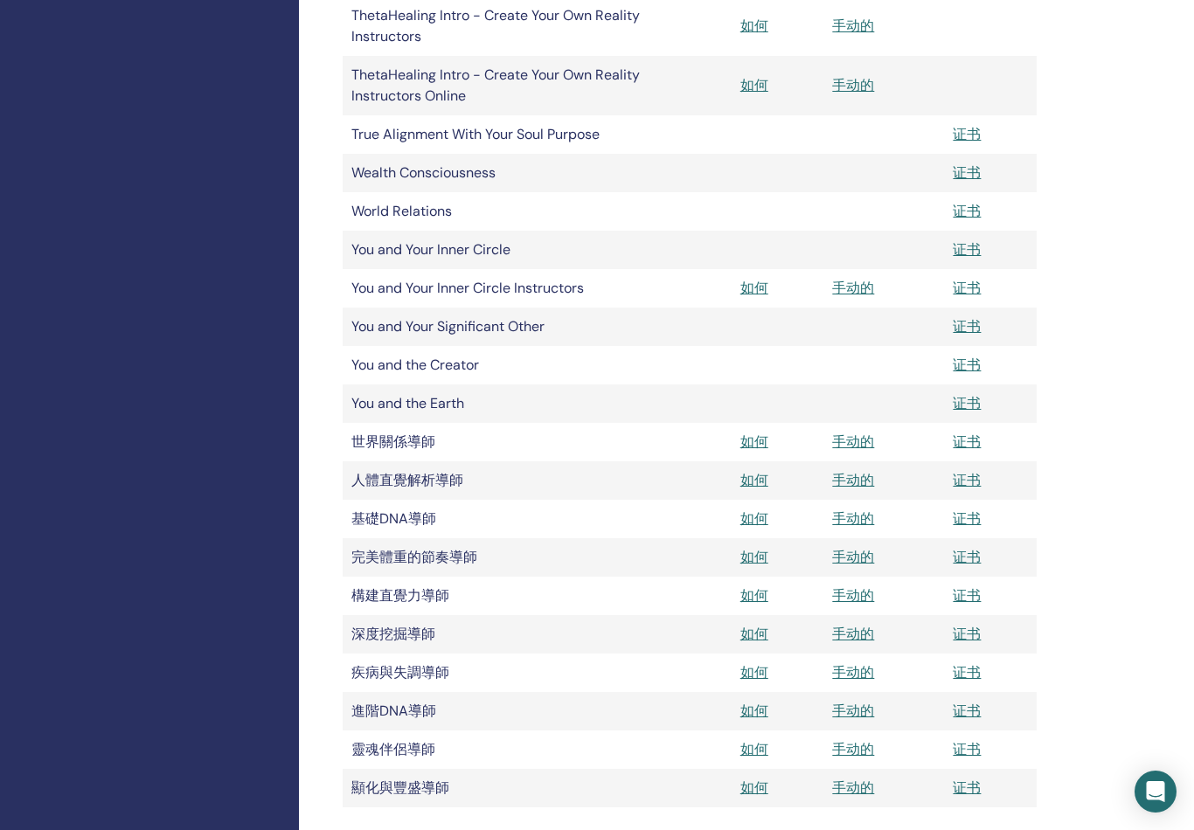
scroll to position [1285, 0]
click at [753, 438] on link "如何" at bounding box center [754, 442] width 28 height 18
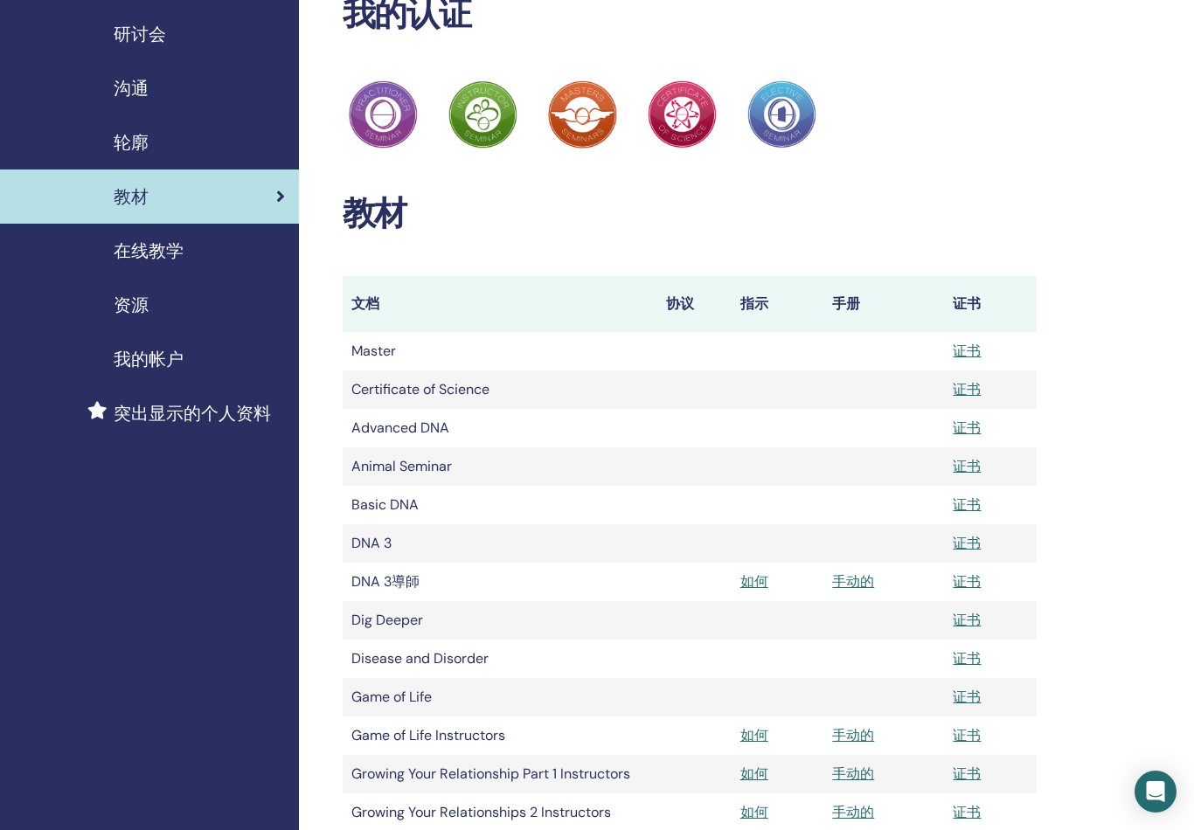
scroll to position [104, 0]
click at [853, 301] on th "手册" at bounding box center [883, 303] width 121 height 56
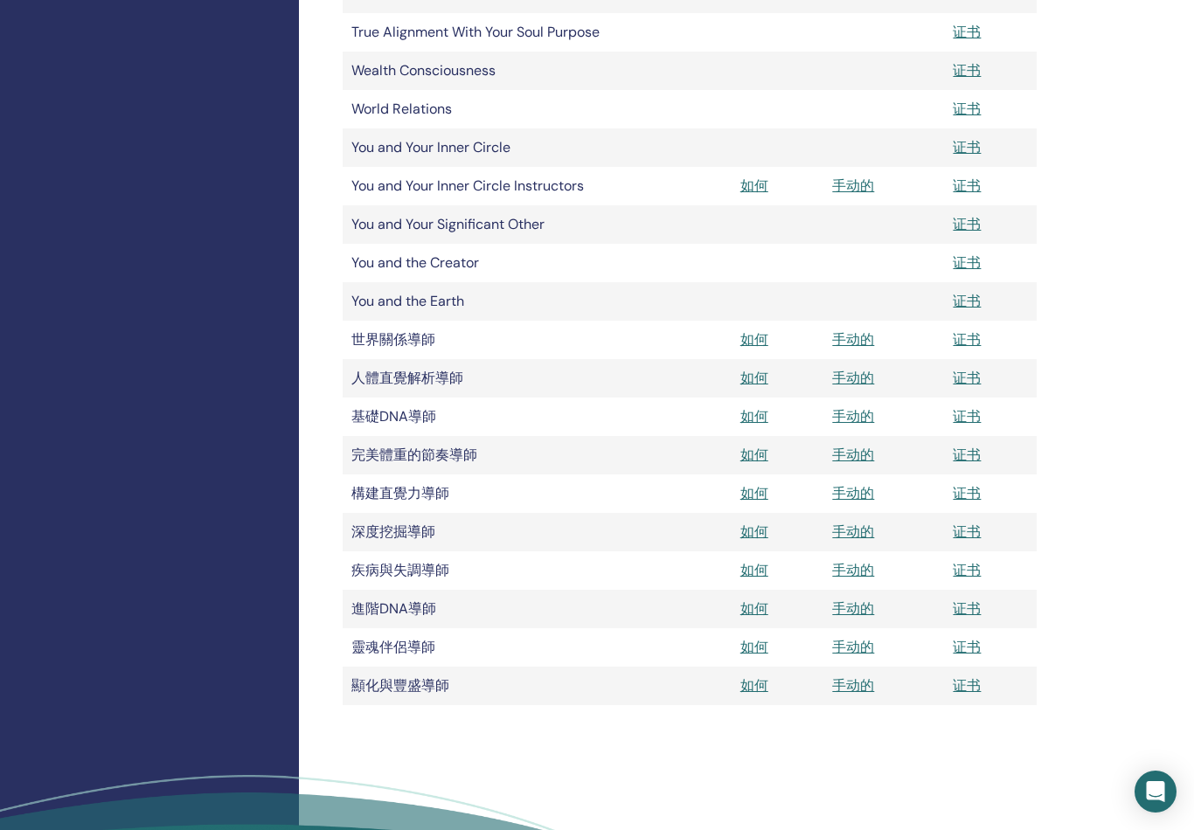
scroll to position [1386, 0]
click at [860, 455] on link "手动的" at bounding box center [853, 456] width 42 height 18
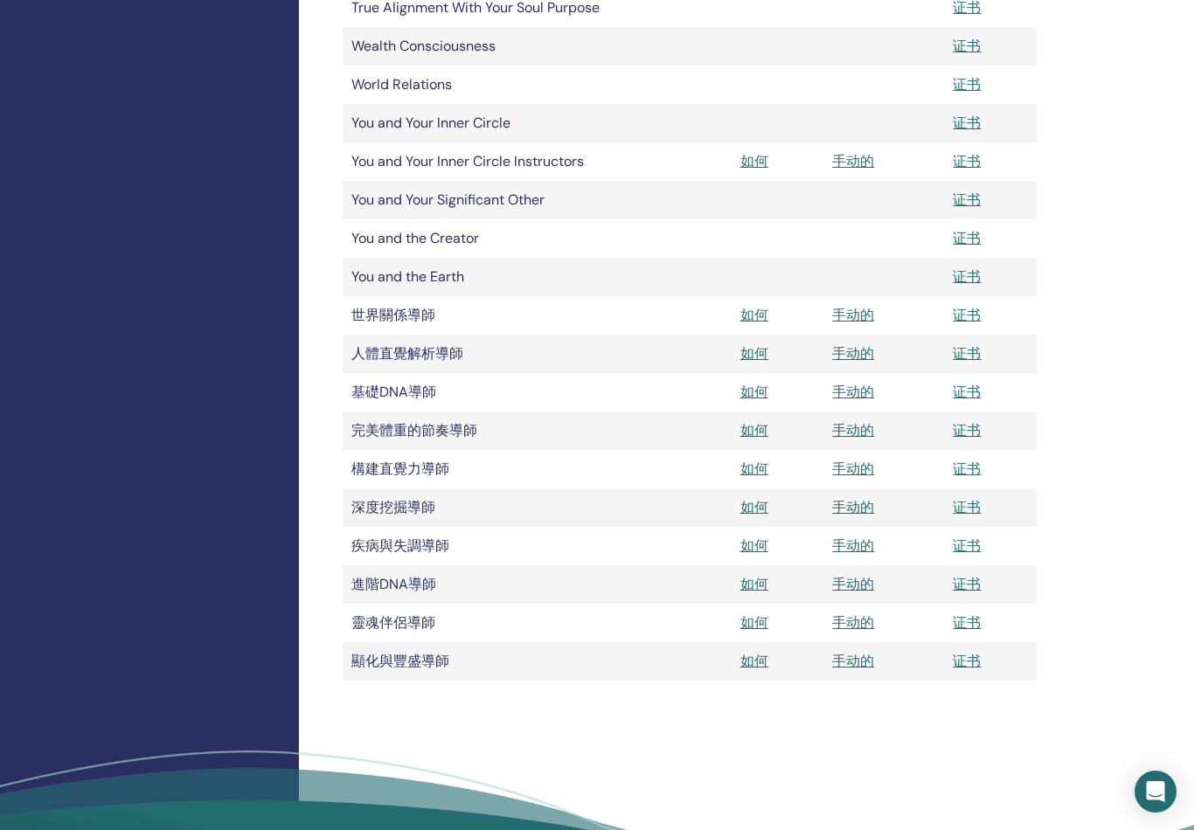
scroll to position [1413, 0]
